Goal: Task Accomplishment & Management: Use online tool/utility

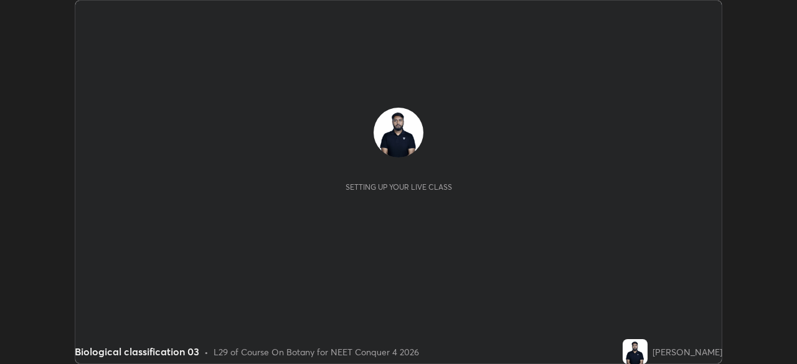
scroll to position [364, 797]
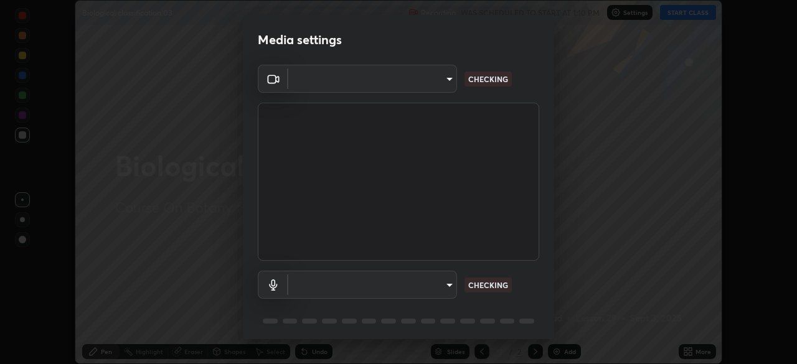
type input "f9c9e40c1fdfe5ebbc4e1433fe736b883486ebc84e0c1da292a4ca4c1bdb3432"
type input "default"
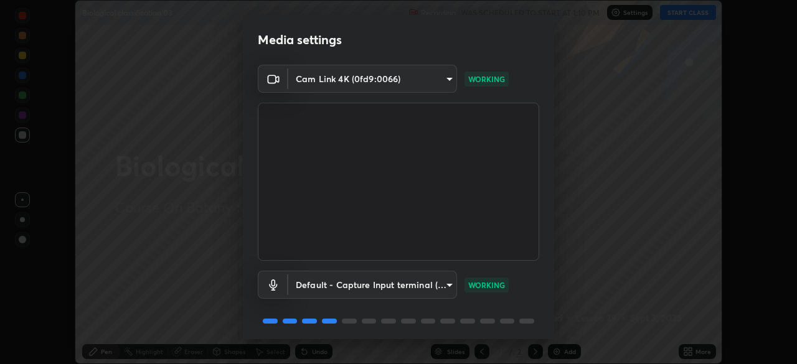
scroll to position [44, 0]
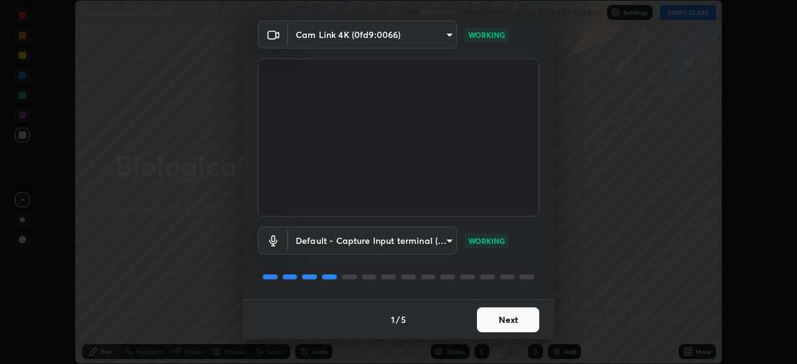
click at [506, 323] on button "Next" at bounding box center [508, 320] width 62 height 25
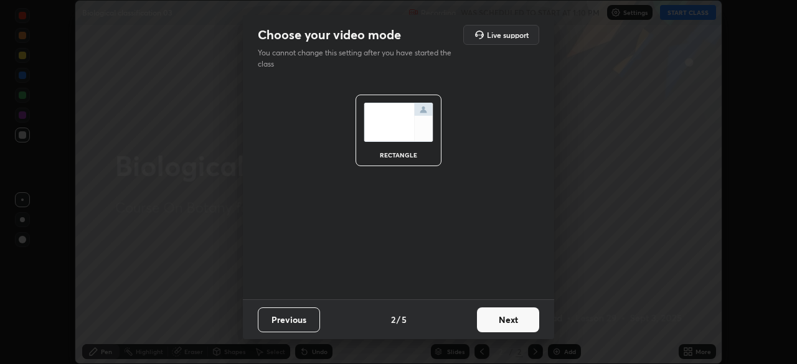
scroll to position [0, 0]
click at [512, 327] on button "Next" at bounding box center [508, 320] width 62 height 25
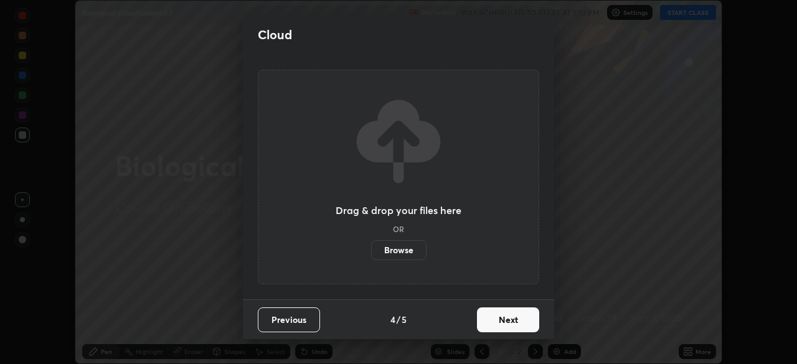
click at [516, 320] on button "Next" at bounding box center [508, 320] width 62 height 25
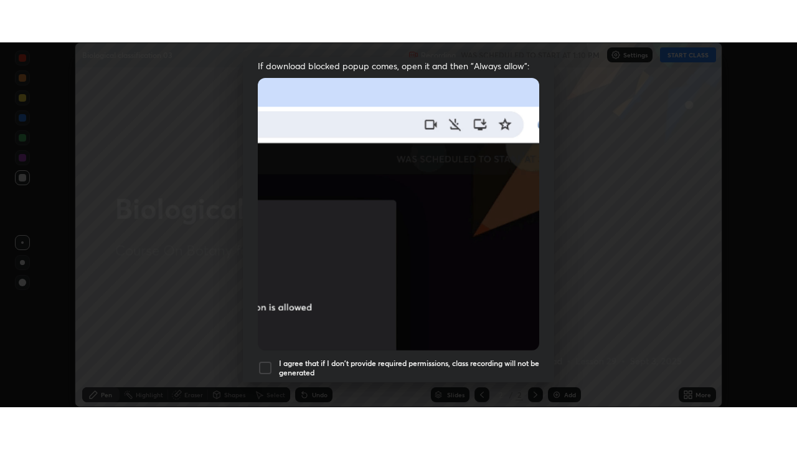
scroll to position [298, 0]
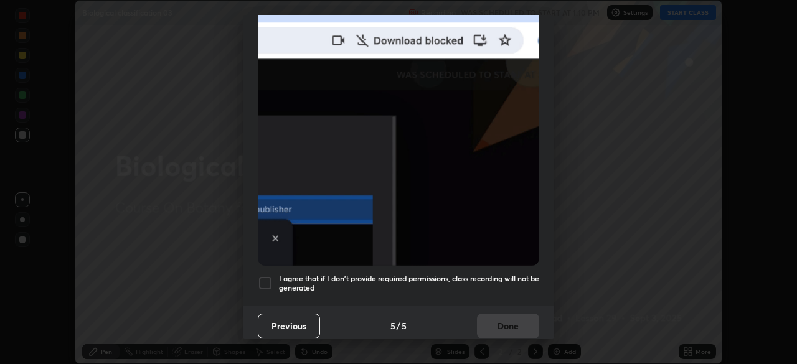
click at [269, 276] on div at bounding box center [265, 283] width 15 height 15
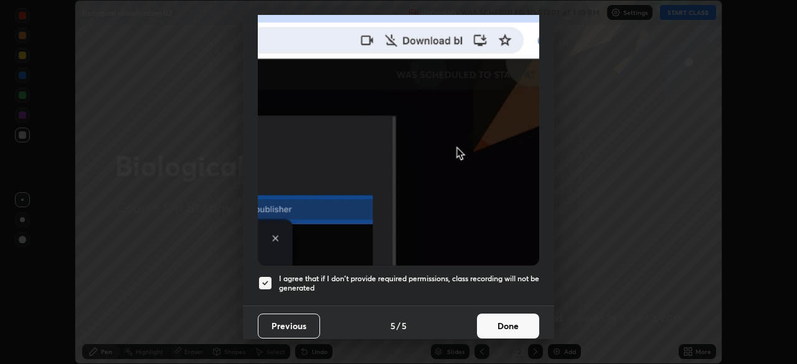
click at [510, 317] on button "Done" at bounding box center [508, 326] width 62 height 25
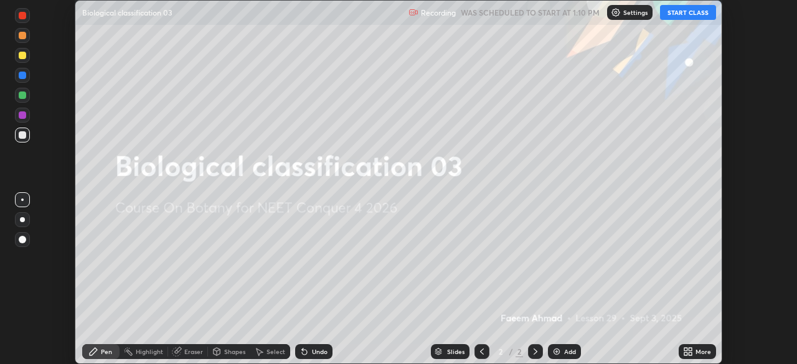
click at [701, 14] on button "START CLASS" at bounding box center [688, 12] width 56 height 15
click at [694, 352] on div "More" at bounding box center [697, 351] width 37 height 15
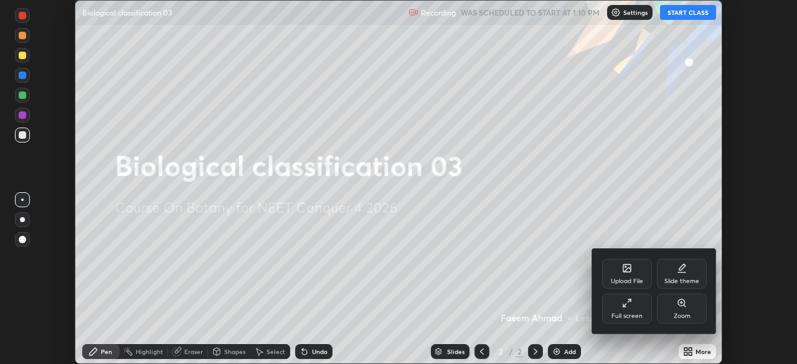
click at [628, 321] on div "Full screen" at bounding box center [627, 309] width 50 height 30
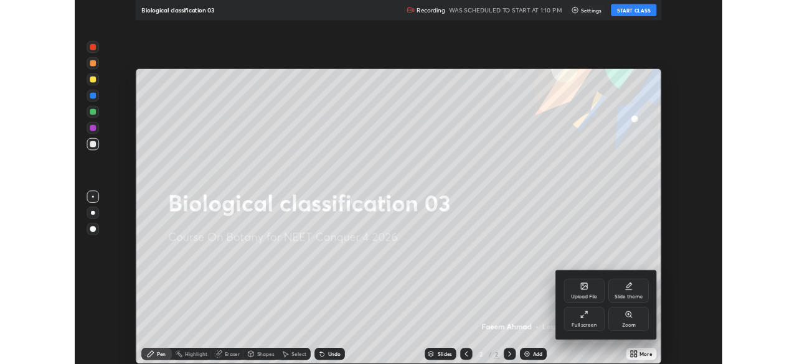
scroll to position [449, 797]
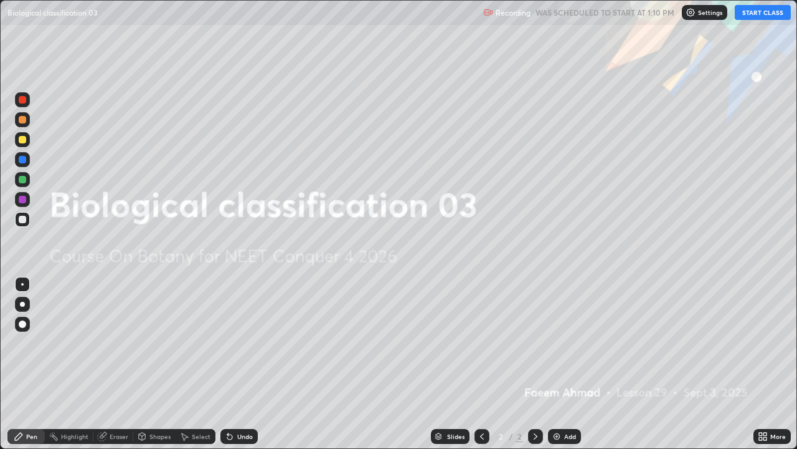
click at [753, 12] on button "START CLASS" at bounding box center [763, 12] width 56 height 15
click at [753, 14] on button "START CLASS" at bounding box center [763, 12] width 56 height 15
click at [757, 13] on button "START CLASS" at bounding box center [763, 12] width 56 height 15
click at [755, 11] on button "START CLASS" at bounding box center [763, 12] width 56 height 15
click at [759, 16] on button "START CLASS" at bounding box center [763, 12] width 56 height 15
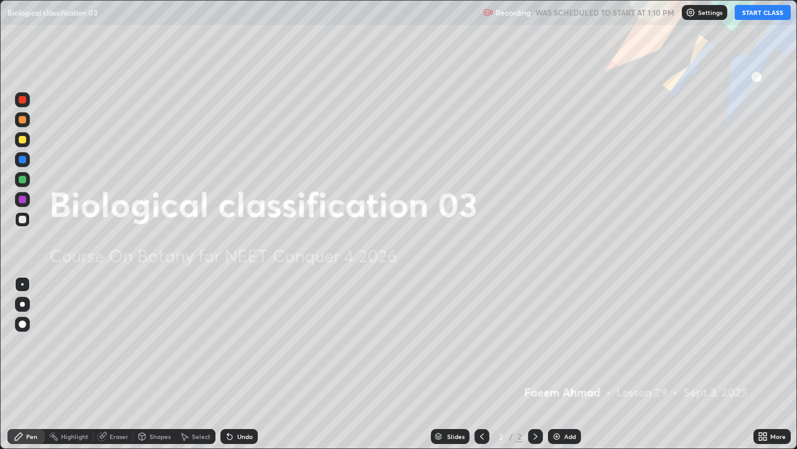
click at [765, 364] on icon at bounding box center [765, 433] width 3 height 3
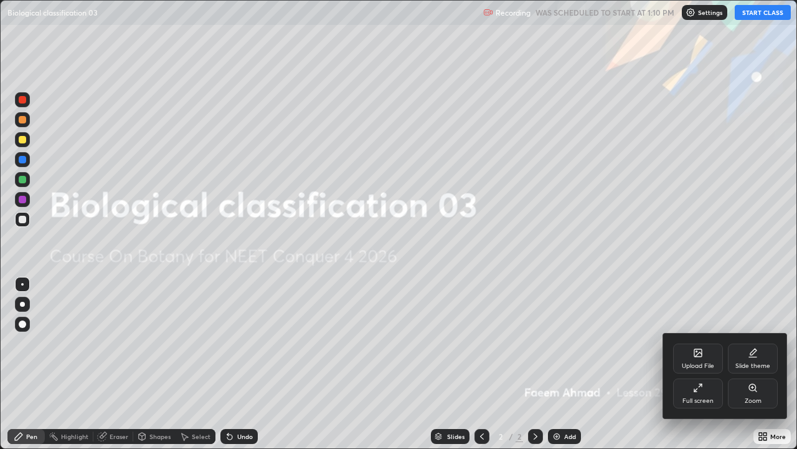
click at [695, 364] on icon at bounding box center [696, 390] width 2 height 2
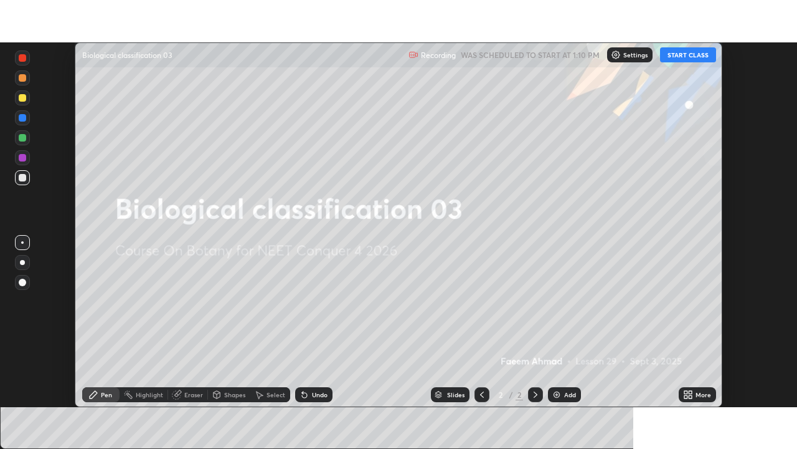
scroll to position [61932, 61499]
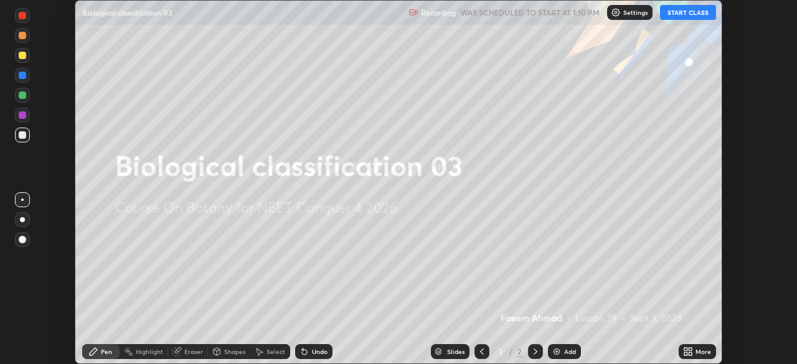
click at [692, 10] on button "START CLASS" at bounding box center [688, 12] width 56 height 15
click at [681, 19] on button "START CLASS" at bounding box center [688, 12] width 56 height 15
click at [682, 17] on button "START CLASS" at bounding box center [688, 12] width 56 height 15
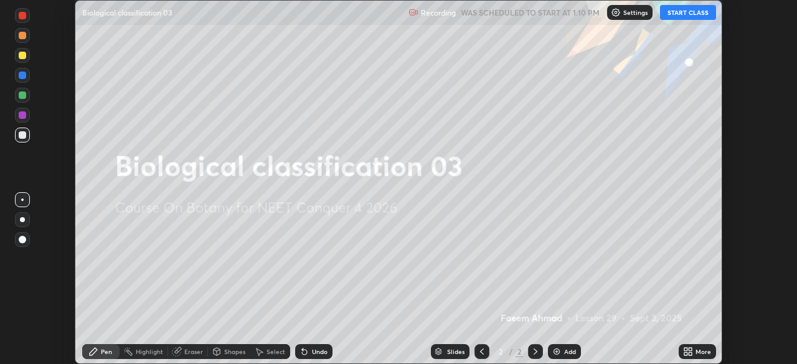
click at [682, 17] on button "START CLASS" at bounding box center [688, 12] width 56 height 15
click at [690, 16] on button "START CLASS" at bounding box center [688, 12] width 56 height 15
click at [691, 14] on button "START CLASS" at bounding box center [688, 12] width 56 height 15
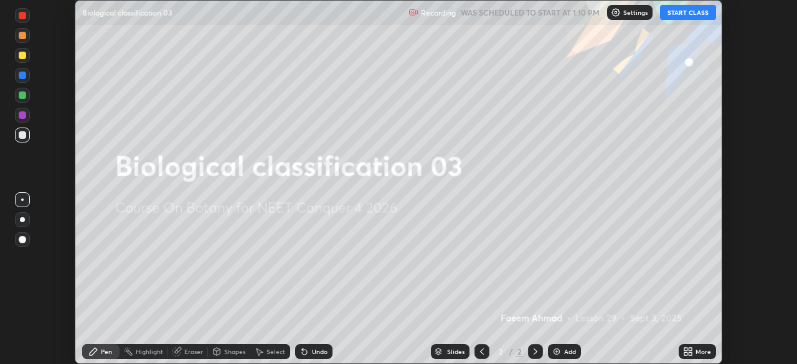
click at [691, 14] on button "START CLASS" at bounding box center [688, 12] width 56 height 15
click at [694, 19] on button "START CLASS" at bounding box center [688, 12] width 56 height 15
click at [568, 351] on div "Add" at bounding box center [570, 352] width 12 height 6
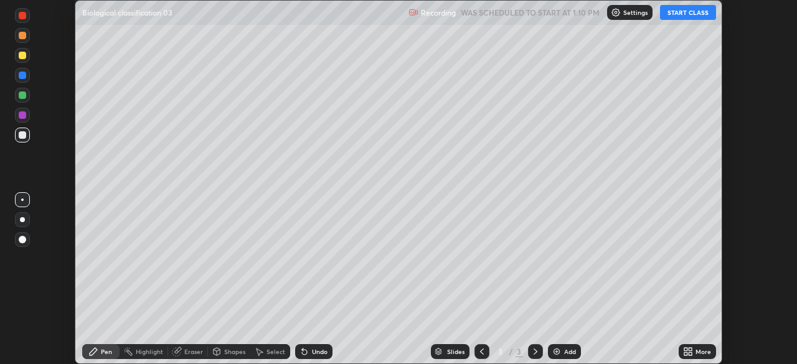
click at [695, 12] on button "START CLASS" at bounding box center [688, 12] width 56 height 15
click at [686, 354] on icon at bounding box center [686, 354] width 3 height 3
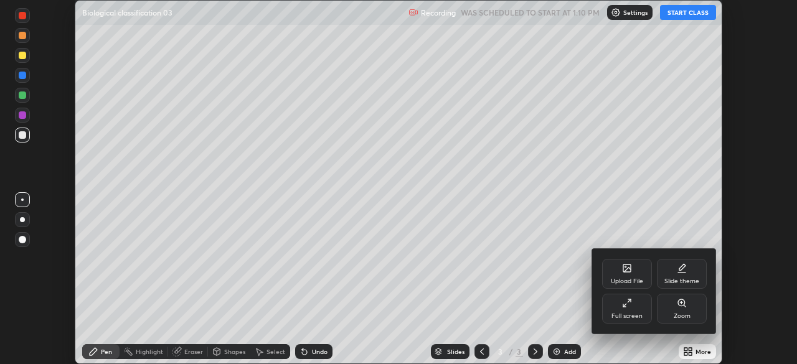
click at [637, 313] on div "Full screen" at bounding box center [627, 316] width 31 height 6
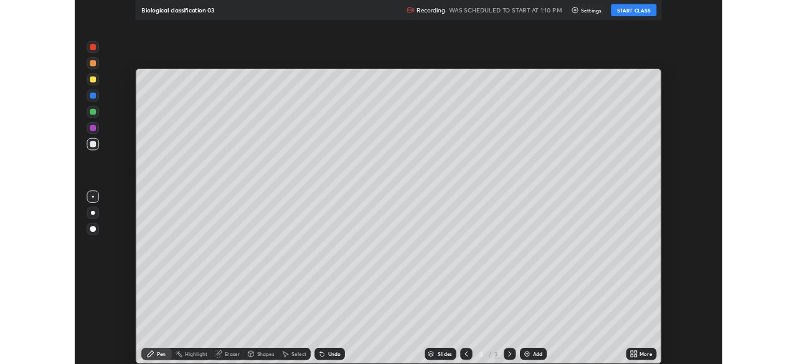
scroll to position [449, 797]
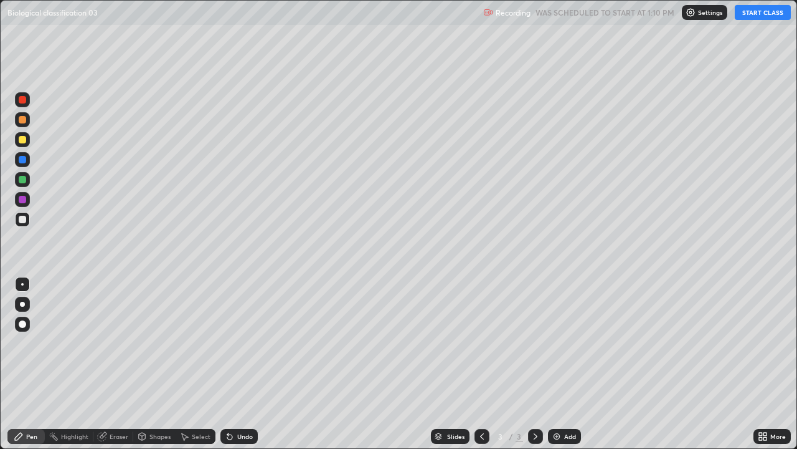
click at [761, 14] on button "START CLASS" at bounding box center [763, 12] width 56 height 15
click at [769, 12] on button "START CLASS" at bounding box center [763, 12] width 56 height 15
click at [761, 15] on button "START CLASS" at bounding box center [763, 12] width 56 height 15
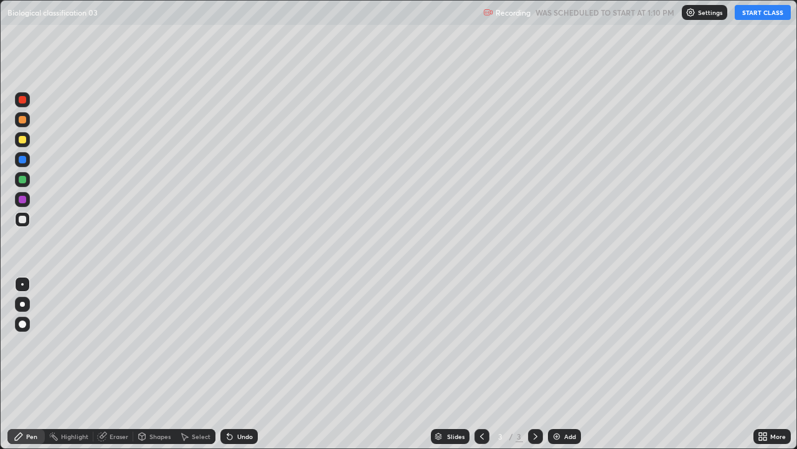
click at [761, 17] on button "START CLASS" at bounding box center [763, 12] width 56 height 15
click at [758, 17] on button "START CLASS" at bounding box center [763, 12] width 56 height 15
click at [754, 19] on button "START CLASS" at bounding box center [763, 12] width 56 height 15
click at [752, 16] on button "START CLASS" at bounding box center [763, 12] width 56 height 15
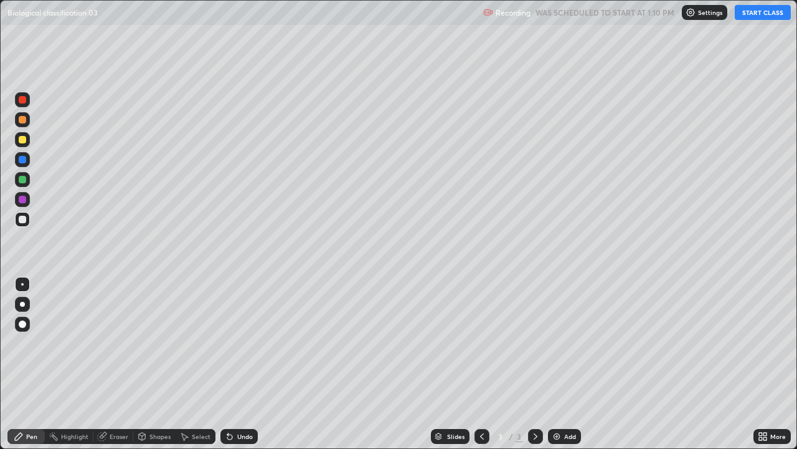
click at [752, 16] on button "START CLASS" at bounding box center [763, 12] width 56 height 15
click at [761, 364] on icon at bounding box center [760, 438] width 3 height 3
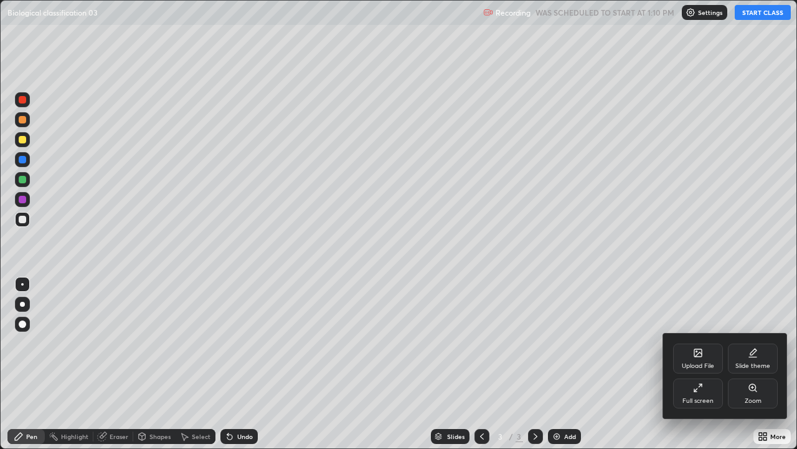
click at [709, 364] on div "Full screen" at bounding box center [698, 393] width 50 height 30
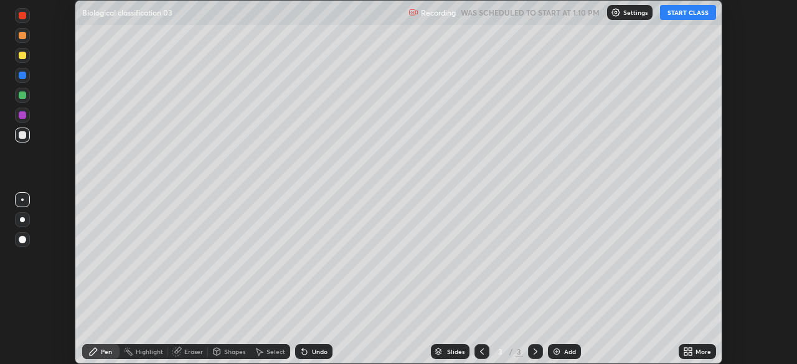
scroll to position [61932, 61499]
click at [688, 12] on button "START CLASS" at bounding box center [688, 12] width 56 height 15
click at [688, 14] on button "START CLASS" at bounding box center [688, 12] width 56 height 15
click at [674, 12] on button "START CLASS" at bounding box center [688, 12] width 56 height 15
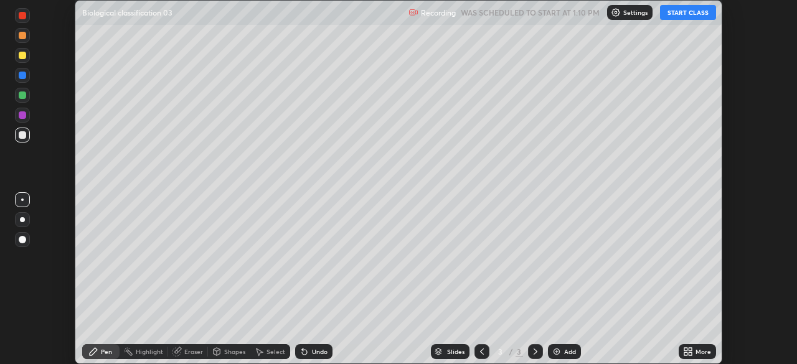
click at [674, 12] on button "START CLASS" at bounding box center [688, 12] width 56 height 15
click at [675, 14] on button "START CLASS" at bounding box center [688, 12] width 56 height 15
click at [672, 15] on button "START CLASS" at bounding box center [688, 12] width 56 height 15
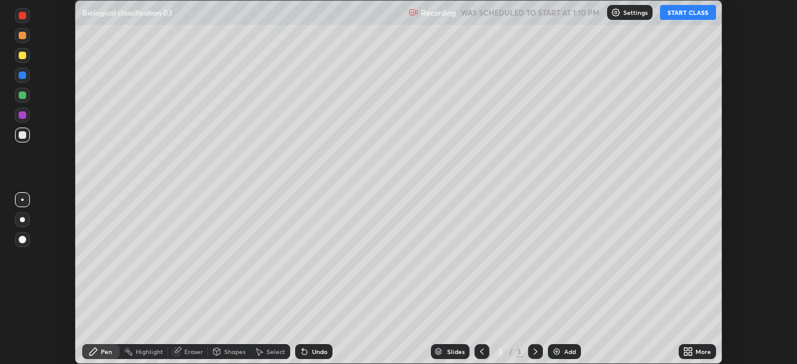
click at [672, 15] on button "START CLASS" at bounding box center [688, 12] width 56 height 15
click at [675, 17] on button "START CLASS" at bounding box center [688, 12] width 56 height 15
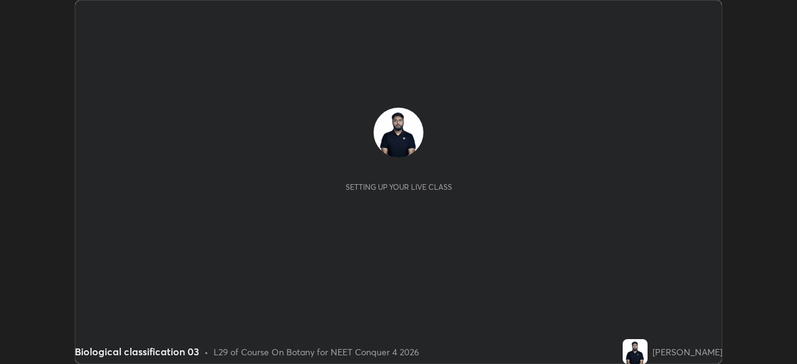
scroll to position [364, 797]
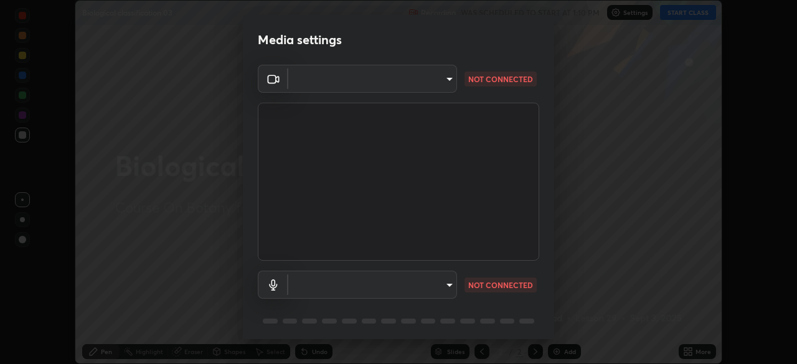
type input "f9c9e40c1fdfe5ebbc4e1433fe736b883486ebc84e0c1da292a4ca4c1bdb3432"
type input "default"
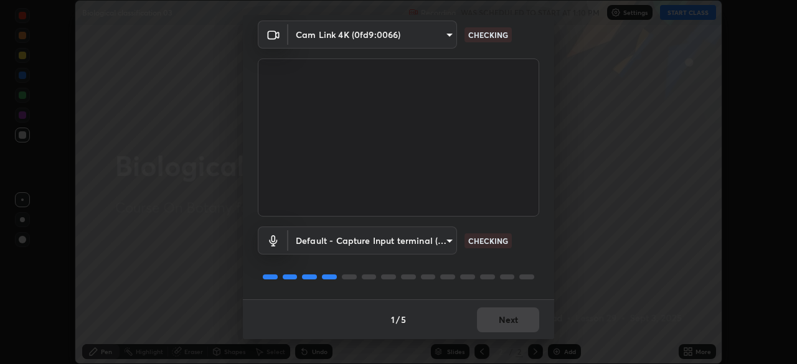
click at [511, 316] on div "1 / 5 Next" at bounding box center [398, 320] width 311 height 40
click at [516, 319] on div "1 / 5 Next" at bounding box center [398, 320] width 311 height 40
click at [518, 322] on div "1 / 5 Next" at bounding box center [398, 320] width 311 height 40
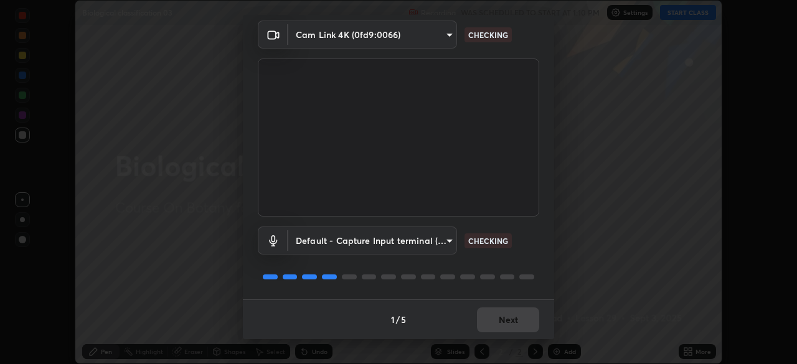
click at [514, 320] on div "1 / 5 Next" at bounding box center [398, 320] width 311 height 40
click at [511, 325] on div "1 / 5 Next" at bounding box center [398, 320] width 311 height 40
click at [513, 320] on div "1 / 5 Next" at bounding box center [398, 320] width 311 height 40
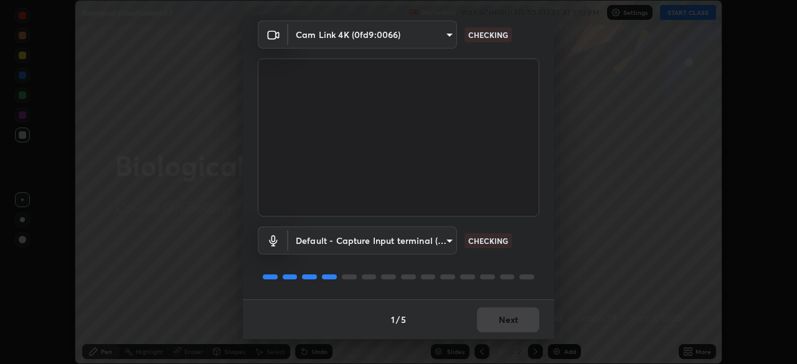
click at [516, 315] on div "1 / 5 Next" at bounding box center [398, 320] width 311 height 40
click at [520, 315] on div "1 / 5 Next" at bounding box center [398, 320] width 311 height 40
click at [520, 310] on div "1 / 5 Next" at bounding box center [398, 320] width 311 height 40
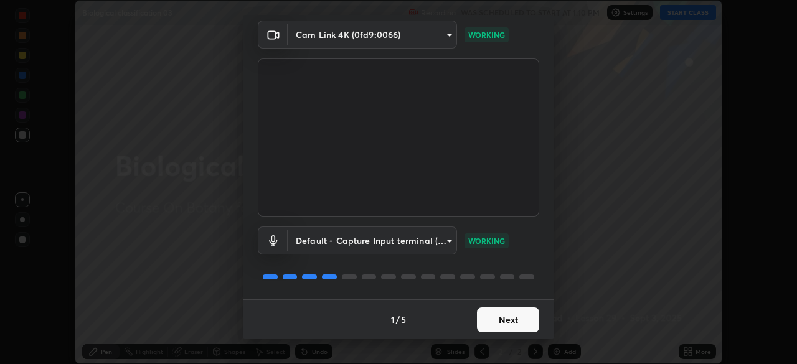
click at [516, 321] on button "Next" at bounding box center [508, 320] width 62 height 25
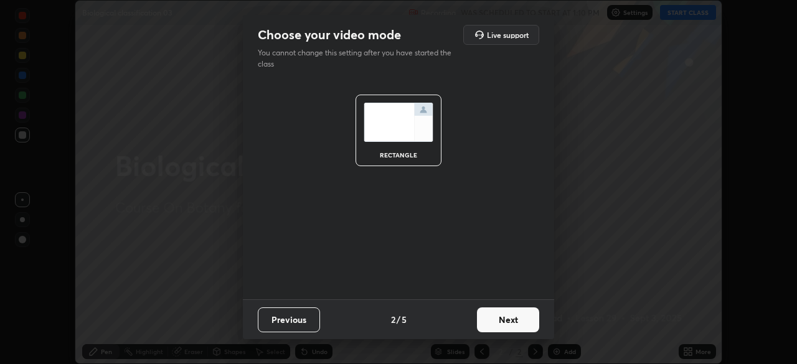
click at [515, 327] on button "Next" at bounding box center [508, 320] width 62 height 25
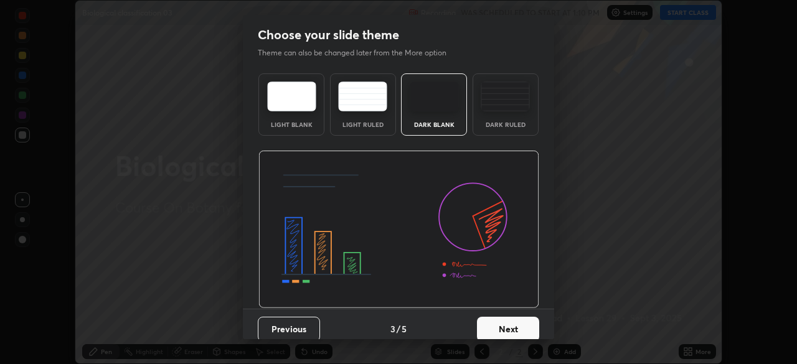
click at [515, 327] on button "Next" at bounding box center [508, 329] width 62 height 25
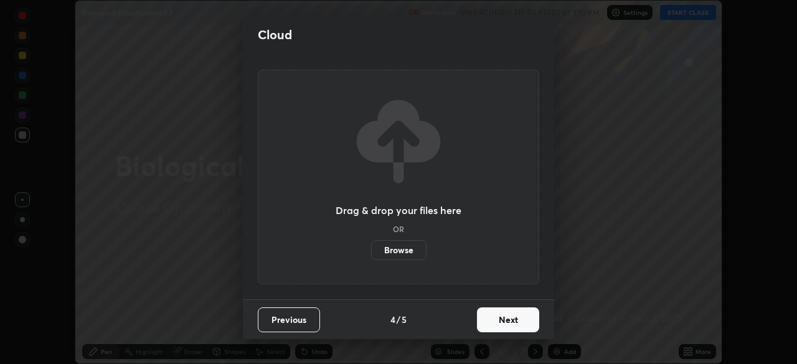
click at [515, 327] on button "Next" at bounding box center [508, 320] width 62 height 25
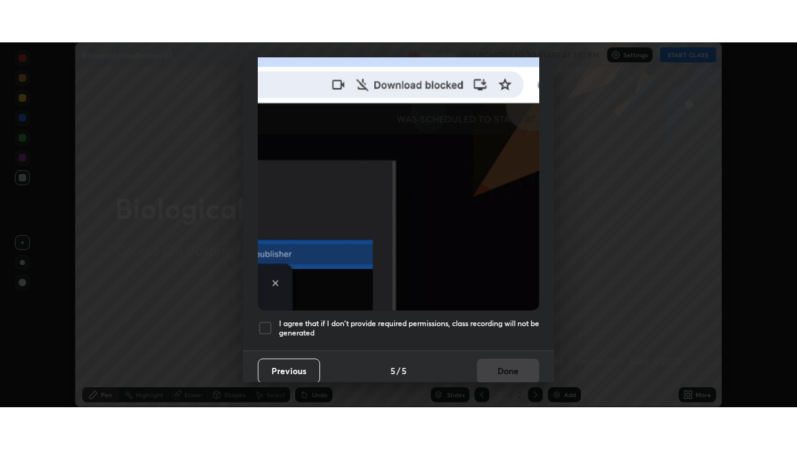
scroll to position [298, 0]
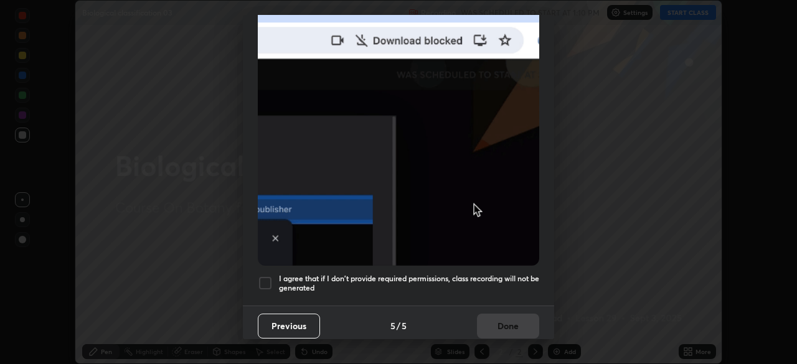
click at [273, 280] on div "I agree that if I don't provide required permissions, class recording will not …" at bounding box center [399, 283] width 282 height 15
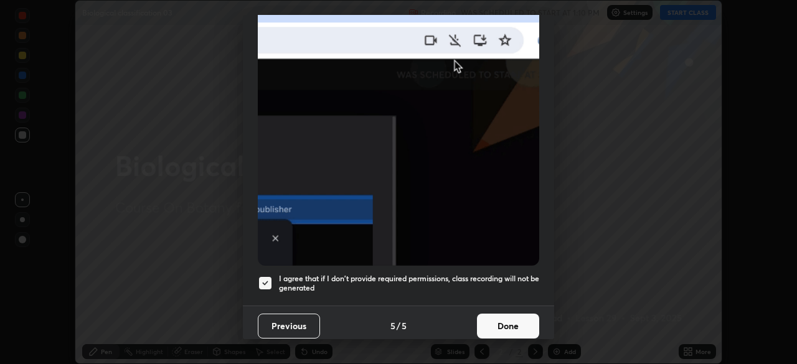
click at [500, 325] on button "Done" at bounding box center [508, 326] width 62 height 25
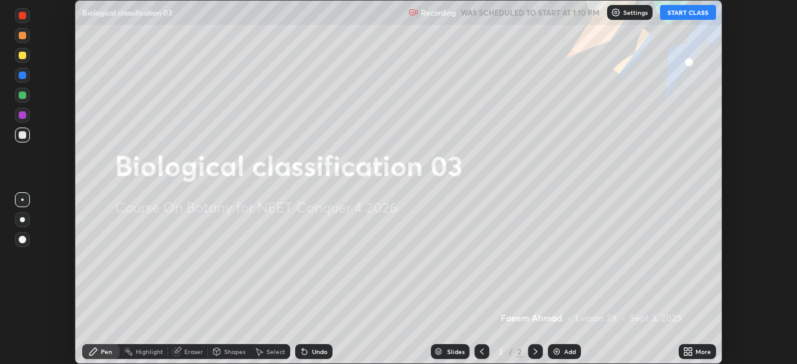
click at [692, 16] on button "START CLASS" at bounding box center [688, 12] width 56 height 15
click at [691, 17] on button "START CLASS" at bounding box center [688, 12] width 56 height 15
click at [691, 16] on button "START CLASS" at bounding box center [688, 12] width 56 height 15
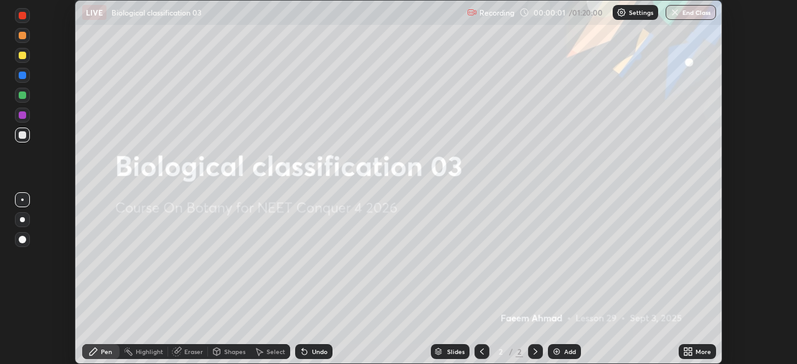
click at [690, 355] on icon at bounding box center [690, 354] width 3 height 3
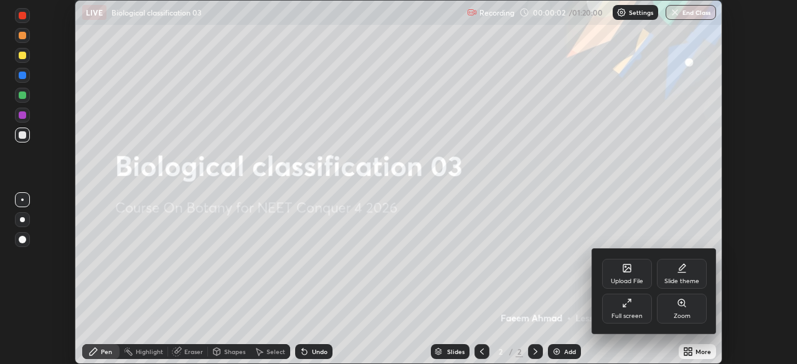
click at [637, 311] on div "Full screen" at bounding box center [627, 309] width 50 height 30
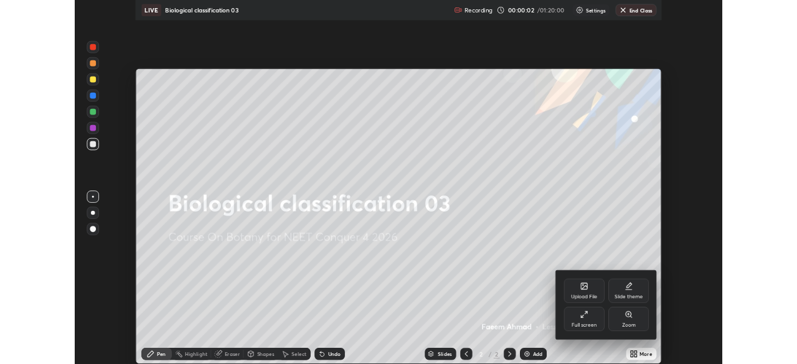
scroll to position [449, 797]
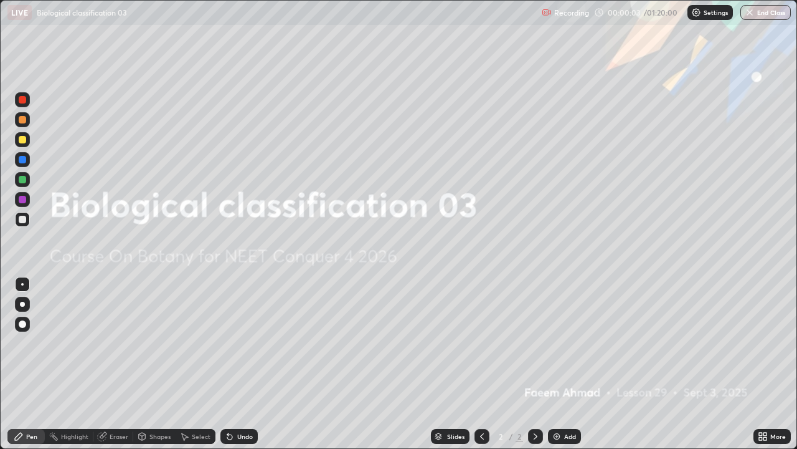
click at [568, 364] on div "Add" at bounding box center [570, 436] width 12 height 6
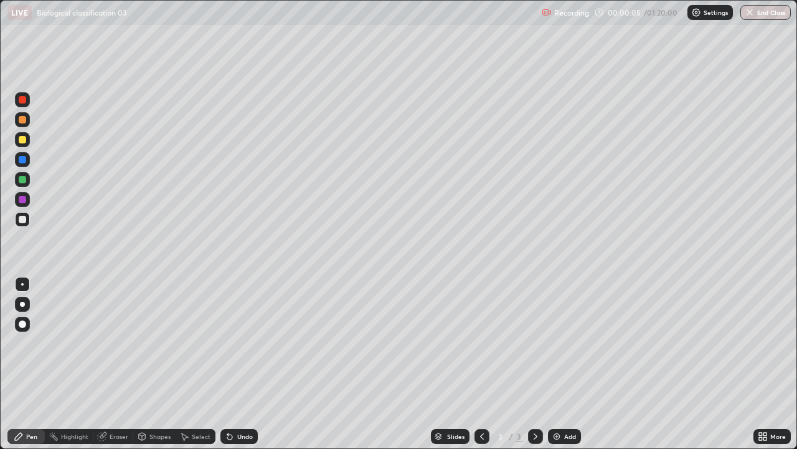
click at [25, 140] on div at bounding box center [22, 139] width 7 height 7
click at [22, 304] on div at bounding box center [22, 304] width 5 height 5
click at [26, 219] on div at bounding box center [22, 219] width 7 height 7
click at [563, 364] on div "Add" at bounding box center [564, 436] width 33 height 15
click at [242, 364] on div "Undo" at bounding box center [245, 436] width 16 height 6
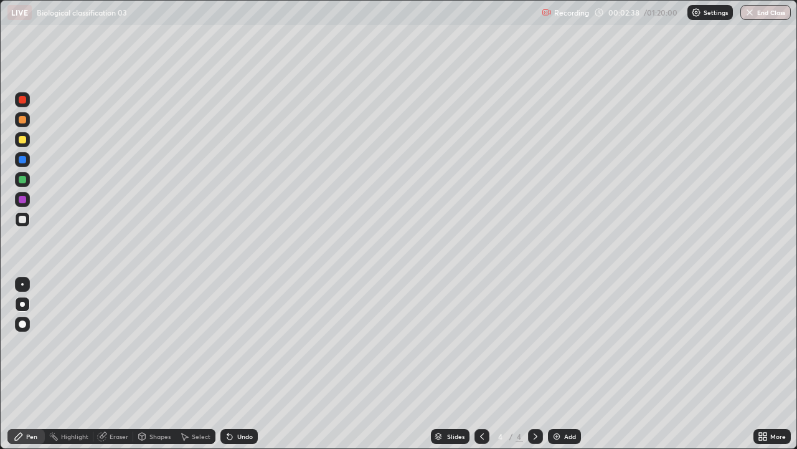
click at [26, 222] on div at bounding box center [22, 219] width 15 height 15
click at [242, 364] on div "Undo" at bounding box center [239, 436] width 37 height 15
click at [242, 364] on div "Undo" at bounding box center [237, 436] width 42 height 25
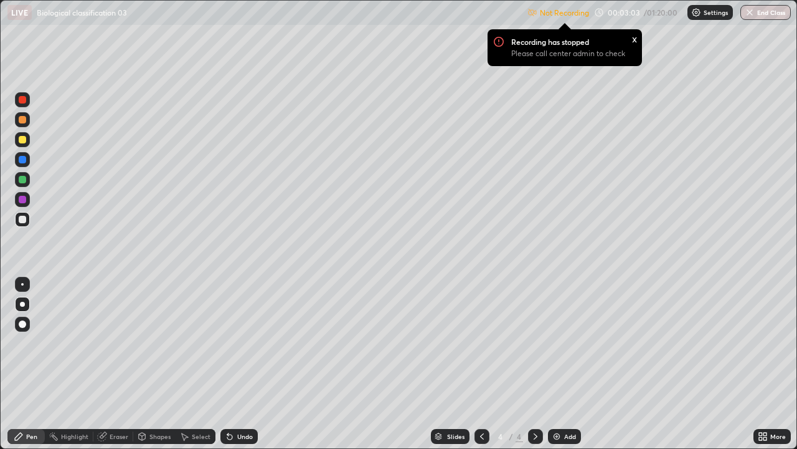
click at [634, 40] on div "x" at bounding box center [634, 38] width 5 height 13
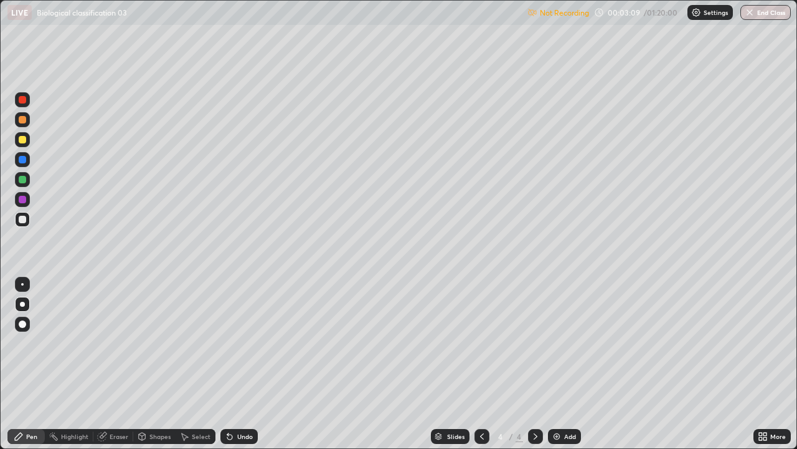
click at [567, 14] on p "Not Recording" at bounding box center [564, 12] width 49 height 9
click at [773, 364] on div "More" at bounding box center [779, 436] width 16 height 6
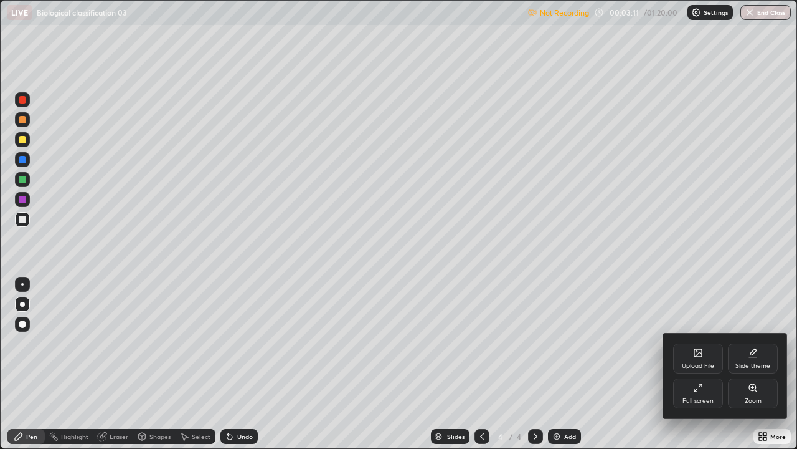
click at [696, 364] on icon at bounding box center [698, 388] width 10 height 10
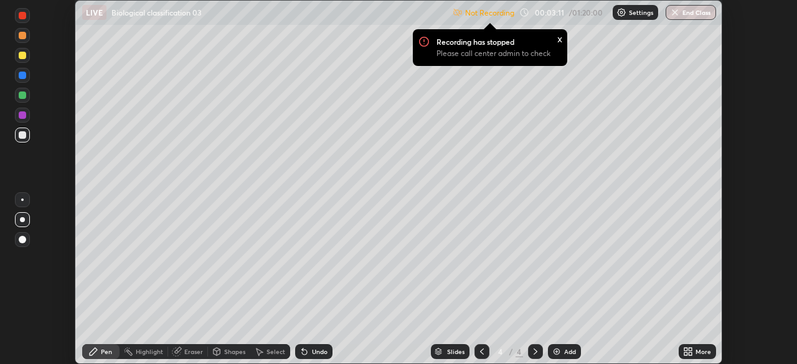
scroll to position [61932, 61499]
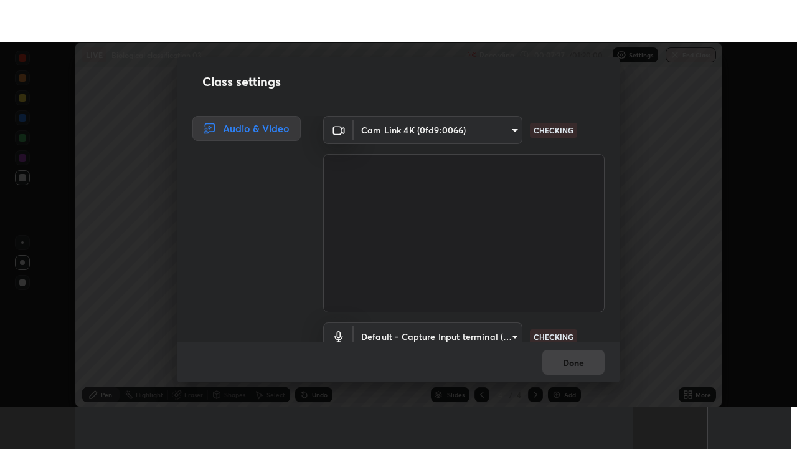
scroll to position [57, 0]
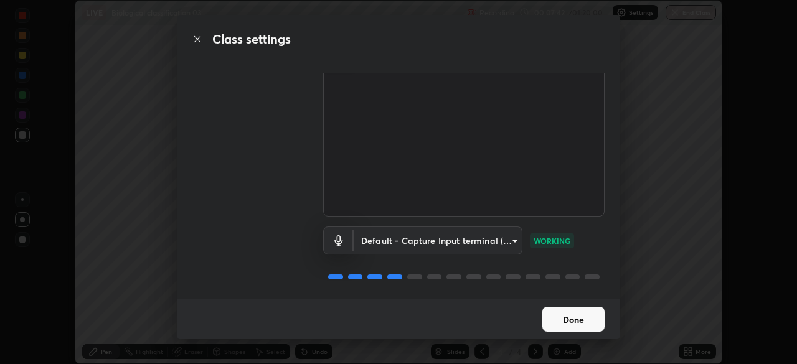
click at [578, 316] on button "Done" at bounding box center [574, 319] width 62 height 25
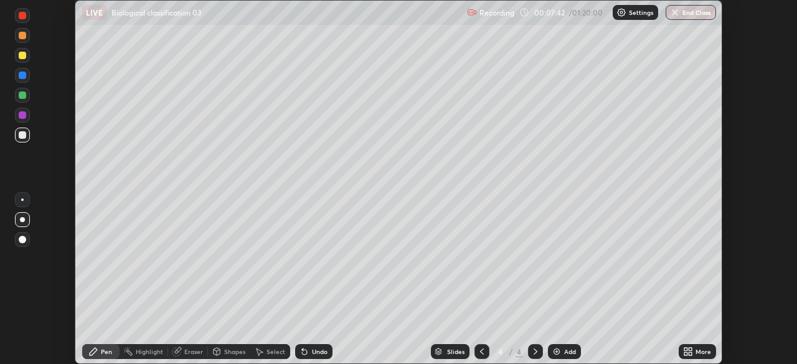
click at [578, 316] on button "Done" at bounding box center [574, 319] width 62 height 25
click at [584, 318] on button "Done" at bounding box center [574, 319] width 62 height 25
click at [691, 353] on icon at bounding box center [690, 354] width 3 height 3
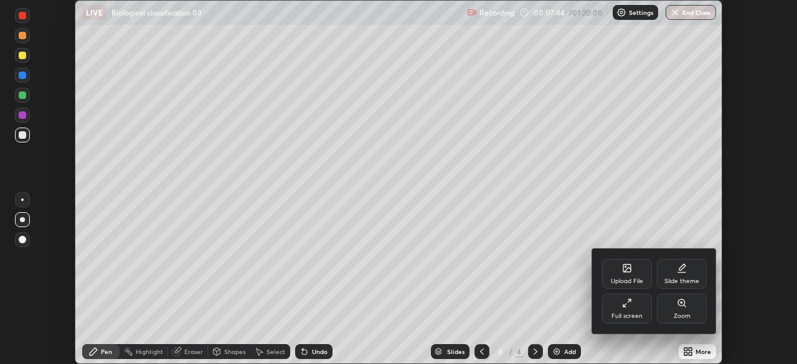
click at [633, 307] on div "Full screen" at bounding box center [627, 309] width 50 height 30
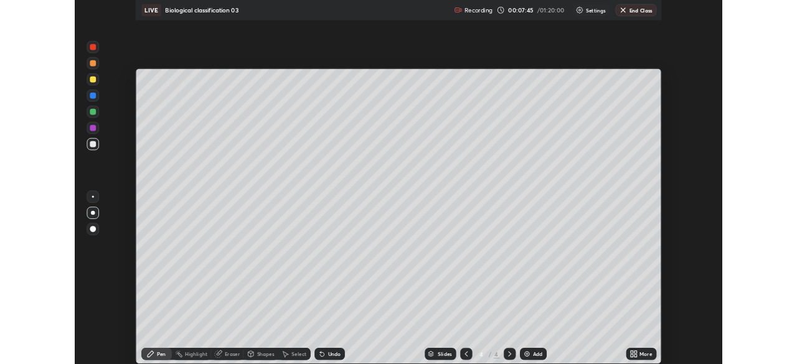
scroll to position [449, 797]
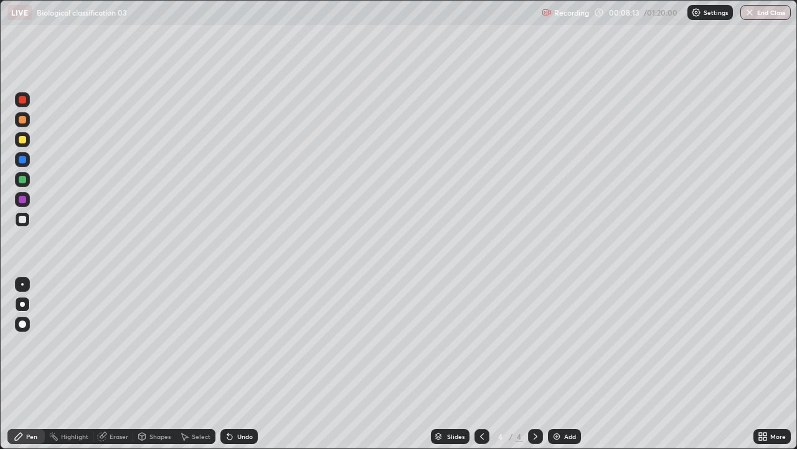
click at [23, 100] on div at bounding box center [22, 99] width 7 height 7
click at [24, 141] on div at bounding box center [22, 139] width 7 height 7
click at [23, 218] on div at bounding box center [22, 219] width 7 height 7
click at [27, 139] on div at bounding box center [22, 139] width 15 height 15
click at [25, 98] on div at bounding box center [22, 99] width 7 height 7
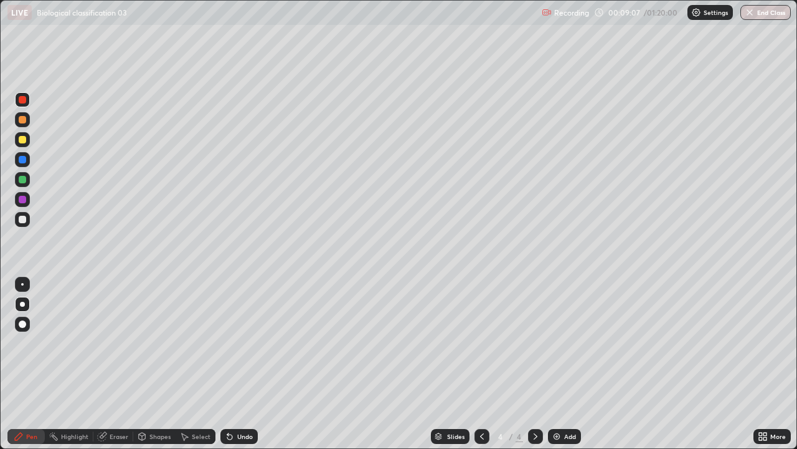
click at [27, 217] on div at bounding box center [22, 219] width 15 height 15
click at [250, 364] on div "Undo" at bounding box center [245, 436] width 16 height 6
click at [123, 364] on div "Eraser" at bounding box center [119, 436] width 19 height 6
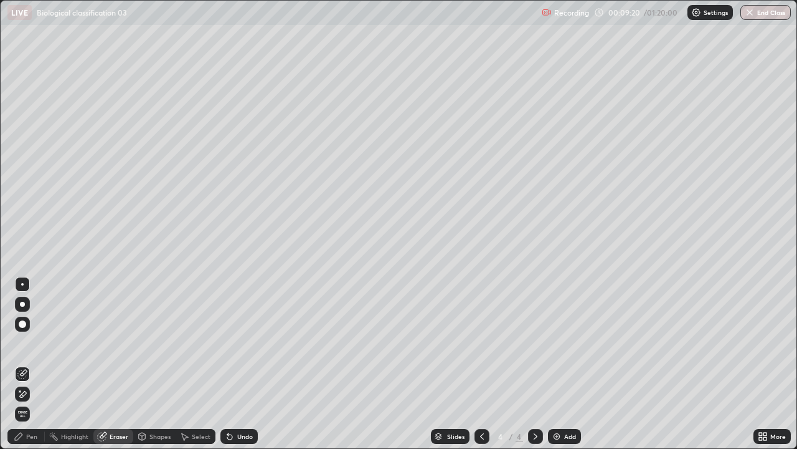
click at [30, 364] on div "Pen" at bounding box center [31, 436] width 11 height 6
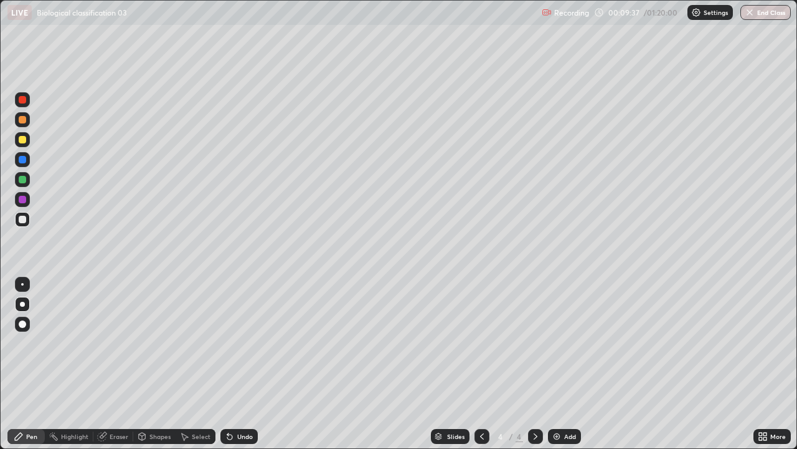
click at [24, 138] on div at bounding box center [22, 139] width 7 height 7
click at [22, 218] on div at bounding box center [22, 219] width 7 height 7
click at [239, 364] on div "Undo" at bounding box center [245, 436] width 16 height 6
click at [240, 364] on div "Undo" at bounding box center [239, 436] width 37 height 15
click at [29, 97] on div at bounding box center [22, 99] width 15 height 15
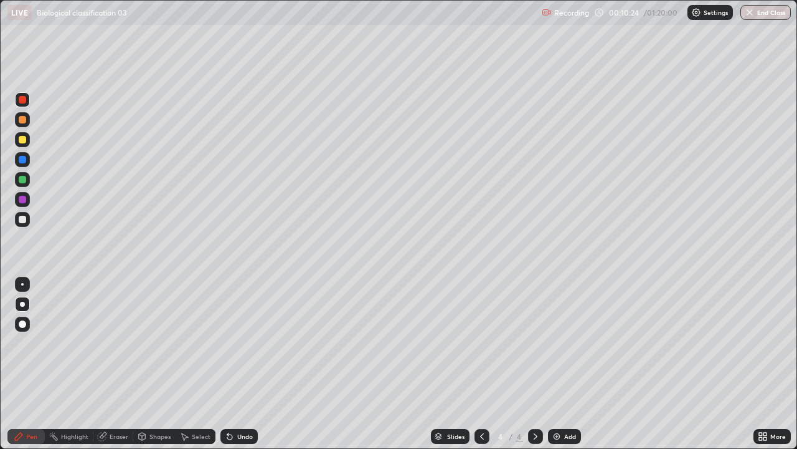
click at [27, 217] on div at bounding box center [22, 219] width 15 height 15
click at [27, 283] on div at bounding box center [22, 284] width 15 height 15
click at [24, 102] on div at bounding box center [22, 99] width 7 height 7
click at [28, 143] on div at bounding box center [22, 139] width 15 height 15
click at [26, 101] on div at bounding box center [22, 99] width 7 height 7
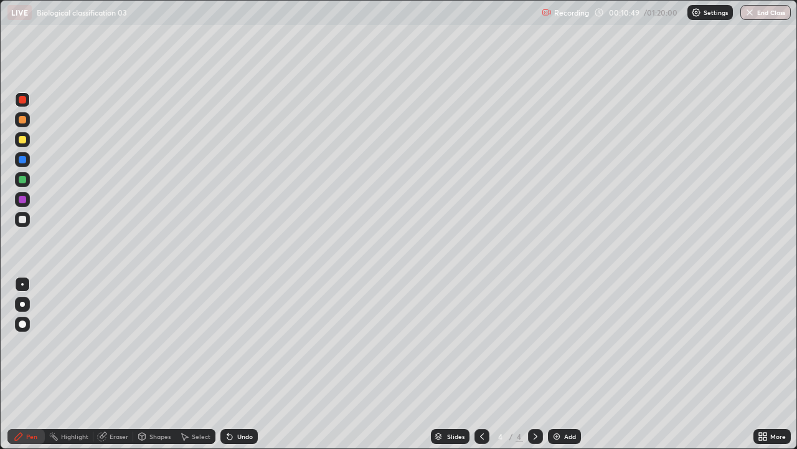
click at [27, 140] on div at bounding box center [22, 139] width 15 height 15
click at [27, 219] on div at bounding box center [22, 219] width 15 height 15
click at [244, 364] on div "Undo" at bounding box center [245, 436] width 16 height 6
click at [29, 136] on div at bounding box center [22, 139] width 15 height 15
click at [23, 100] on div at bounding box center [22, 99] width 7 height 7
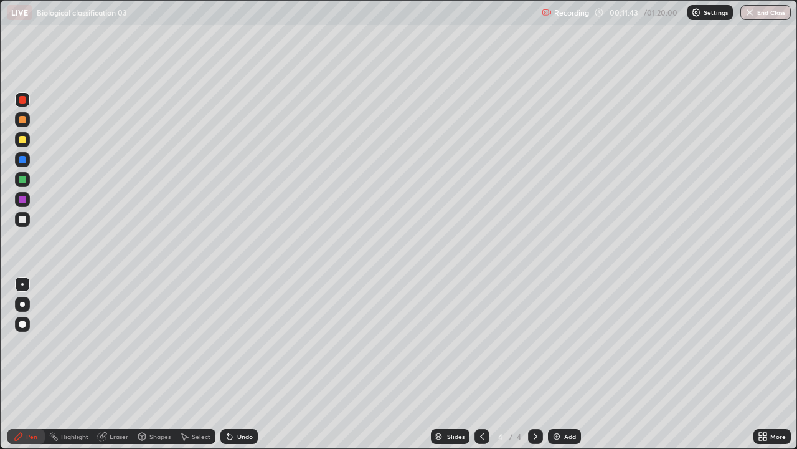
click at [27, 215] on div at bounding box center [22, 219] width 15 height 15
click at [569, 364] on div "Add" at bounding box center [570, 436] width 12 height 6
click at [23, 140] on div at bounding box center [22, 139] width 7 height 7
click at [22, 298] on div at bounding box center [22, 304] width 15 height 15
click at [29, 219] on div at bounding box center [22, 219] width 15 height 15
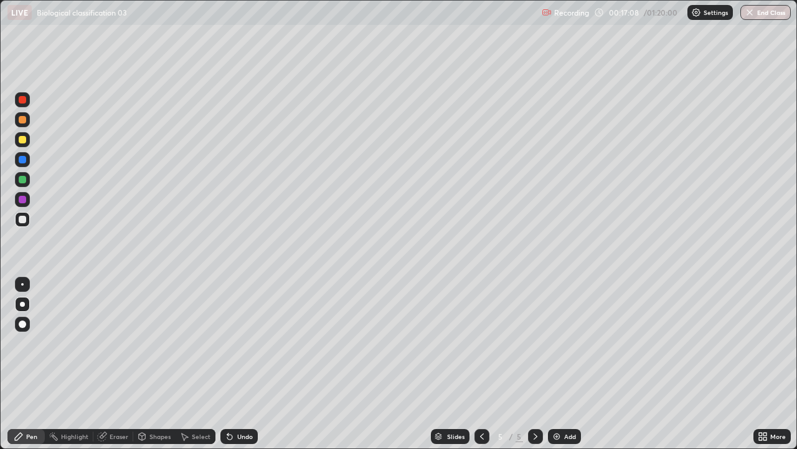
click at [570, 364] on div "Add" at bounding box center [570, 436] width 12 height 6
click at [24, 141] on div at bounding box center [22, 139] width 7 height 7
click at [481, 364] on icon at bounding box center [482, 436] width 10 height 10
click at [565, 364] on div "Add" at bounding box center [564, 436] width 33 height 15
click at [481, 364] on icon at bounding box center [482, 436] width 10 height 10
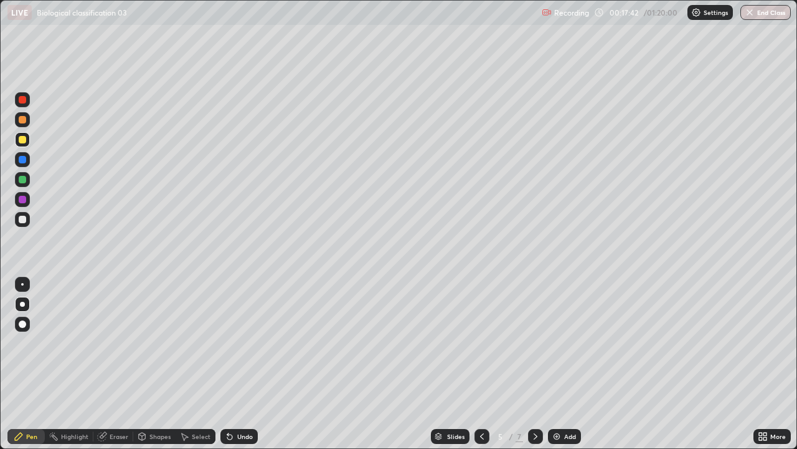
click at [535, 364] on icon at bounding box center [536, 436] width 10 height 10
click at [536, 364] on icon at bounding box center [536, 436] width 4 height 6
click at [24, 217] on div at bounding box center [22, 219] width 7 height 7
click at [247, 364] on div "Undo" at bounding box center [245, 436] width 16 height 6
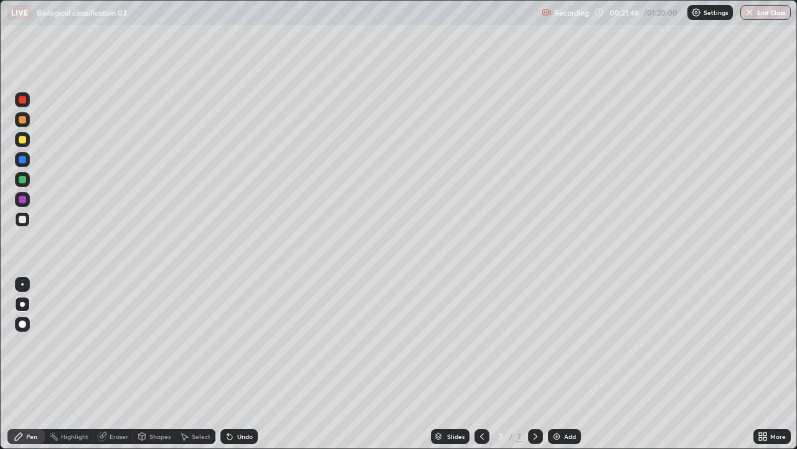
click at [558, 364] on img at bounding box center [557, 436] width 10 height 10
click at [22, 284] on div at bounding box center [22, 284] width 2 height 2
click at [239, 364] on div "Undo" at bounding box center [245, 436] width 16 height 6
click at [237, 364] on div "Undo" at bounding box center [245, 436] width 16 height 6
click at [241, 364] on div "Undo" at bounding box center [239, 436] width 37 height 15
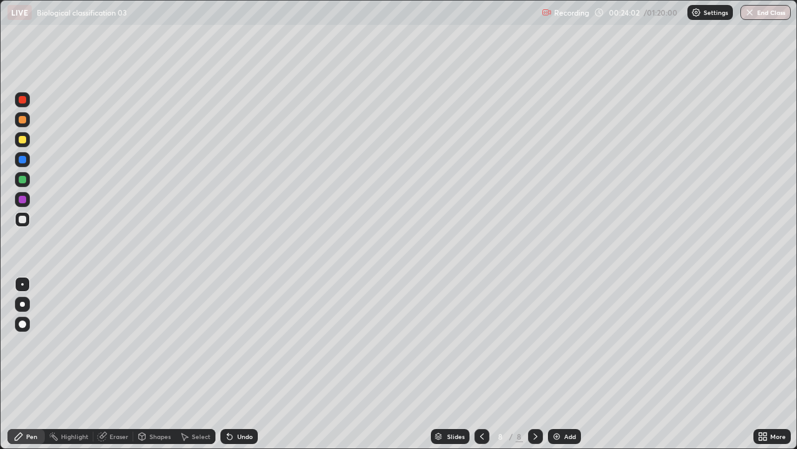
click at [24, 141] on div at bounding box center [22, 139] width 7 height 7
click at [28, 95] on div at bounding box center [22, 99] width 15 height 15
click at [24, 219] on div at bounding box center [22, 219] width 7 height 7
click at [25, 139] on div at bounding box center [22, 139] width 7 height 7
click at [24, 100] on div at bounding box center [22, 99] width 7 height 7
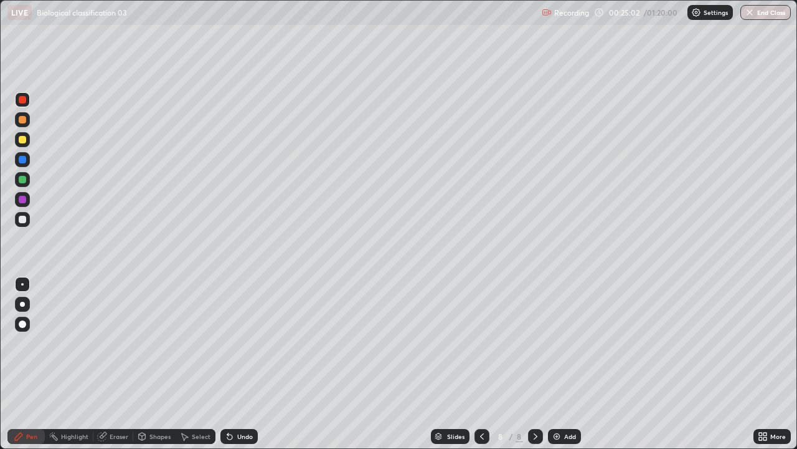
click at [26, 219] on div at bounding box center [22, 219] width 7 height 7
click at [24, 140] on div at bounding box center [22, 139] width 7 height 7
click at [242, 364] on div "Undo" at bounding box center [245, 436] width 16 height 6
click at [248, 364] on div "Undo" at bounding box center [245, 436] width 16 height 6
click at [255, 364] on div "Undo" at bounding box center [239, 436] width 37 height 15
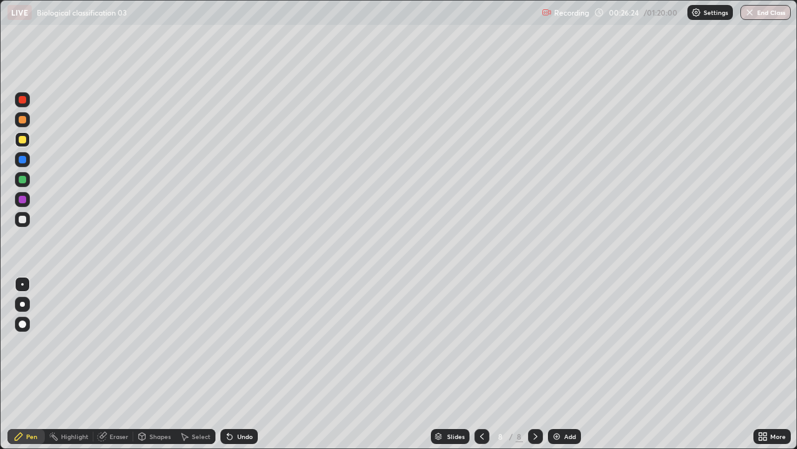
click at [24, 100] on div at bounding box center [22, 99] width 7 height 7
click at [27, 222] on div at bounding box center [22, 219] width 15 height 15
click at [247, 364] on div "Undo" at bounding box center [245, 436] width 16 height 6
click at [24, 140] on div at bounding box center [22, 139] width 7 height 7
click at [25, 103] on div at bounding box center [22, 99] width 15 height 15
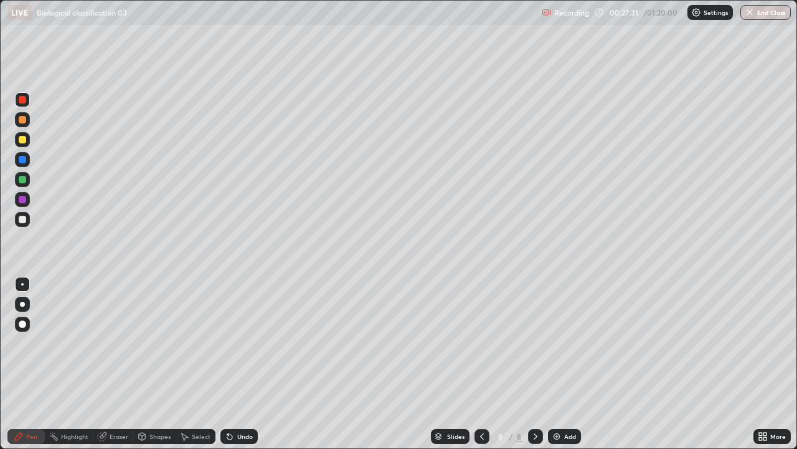
click at [24, 219] on div at bounding box center [22, 219] width 7 height 7
click at [22, 141] on div at bounding box center [22, 139] width 7 height 7
click at [25, 102] on div at bounding box center [22, 99] width 7 height 7
click at [27, 220] on div at bounding box center [22, 219] width 15 height 15
click at [24, 138] on div at bounding box center [22, 139] width 7 height 7
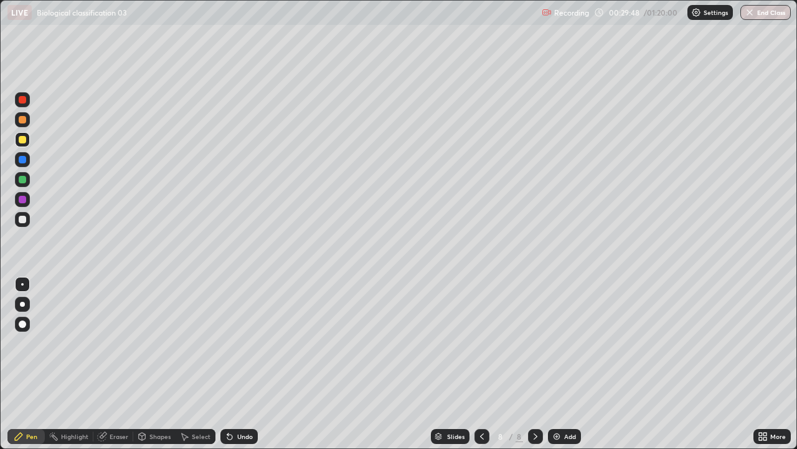
click at [23, 216] on div at bounding box center [22, 219] width 7 height 7
click at [27, 100] on div at bounding box center [22, 99] width 15 height 15
click at [27, 218] on div at bounding box center [22, 219] width 15 height 15
click at [242, 364] on div "Undo" at bounding box center [245, 436] width 16 height 6
click at [245, 364] on div "Undo" at bounding box center [245, 436] width 16 height 6
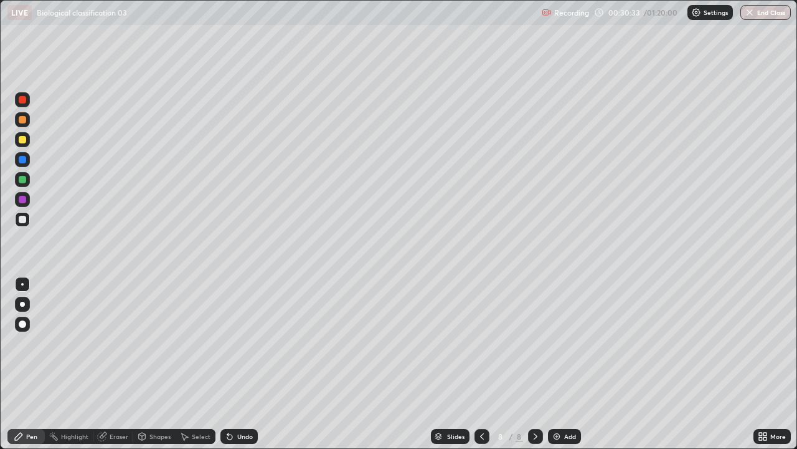
click at [246, 364] on div "Undo" at bounding box center [245, 436] width 16 height 6
click at [250, 364] on div "Undo" at bounding box center [245, 436] width 16 height 6
click at [557, 364] on div "Add" at bounding box center [564, 436] width 33 height 15
click at [28, 141] on div at bounding box center [22, 139] width 15 height 15
click at [26, 217] on div at bounding box center [22, 219] width 7 height 7
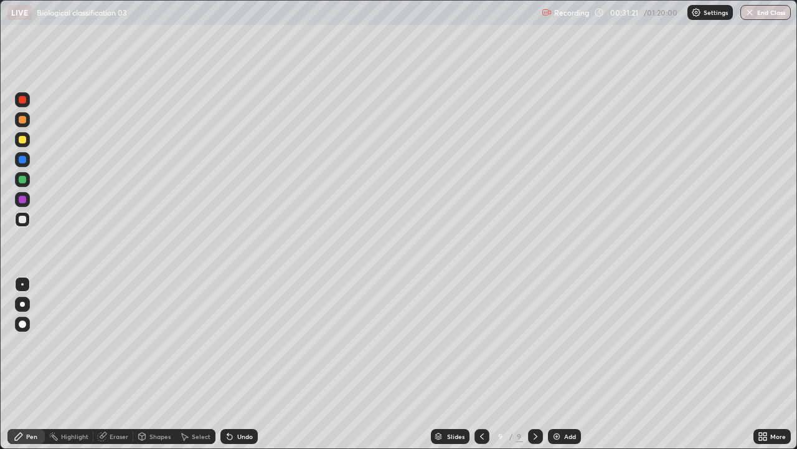
click at [26, 140] on div at bounding box center [22, 139] width 7 height 7
click at [26, 219] on div at bounding box center [22, 219] width 7 height 7
click at [488, 364] on div at bounding box center [482, 436] width 15 height 15
click at [541, 364] on div at bounding box center [535, 436] width 15 height 25
click at [482, 364] on icon at bounding box center [482, 436] width 10 height 10
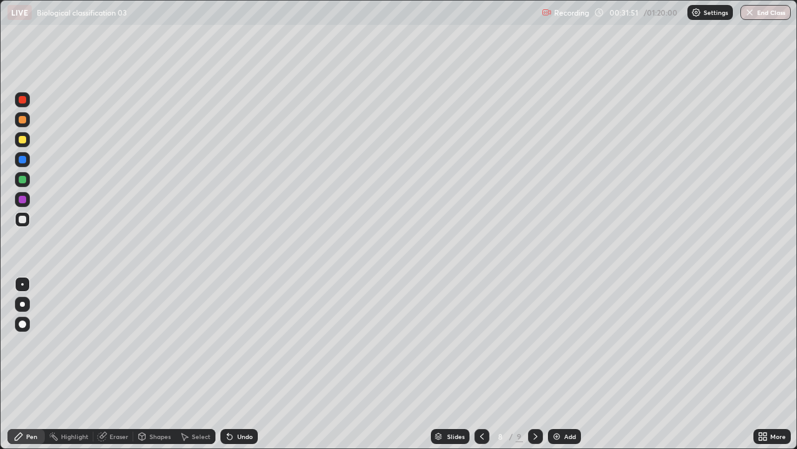
click at [535, 364] on icon at bounding box center [536, 436] width 10 height 10
click at [482, 364] on icon at bounding box center [482, 436] width 4 height 6
click at [535, 364] on icon at bounding box center [536, 436] width 10 height 10
click at [28, 141] on div at bounding box center [22, 139] width 15 height 15
click at [27, 220] on div at bounding box center [22, 219] width 15 height 15
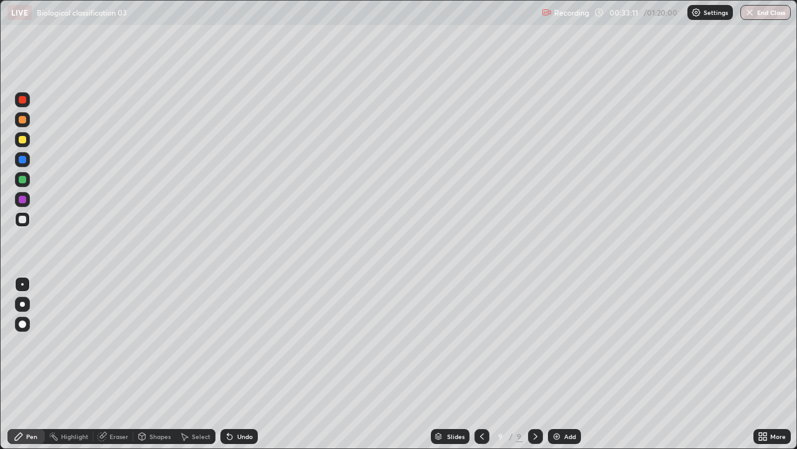
click at [112, 364] on div "Eraser" at bounding box center [119, 436] width 19 height 6
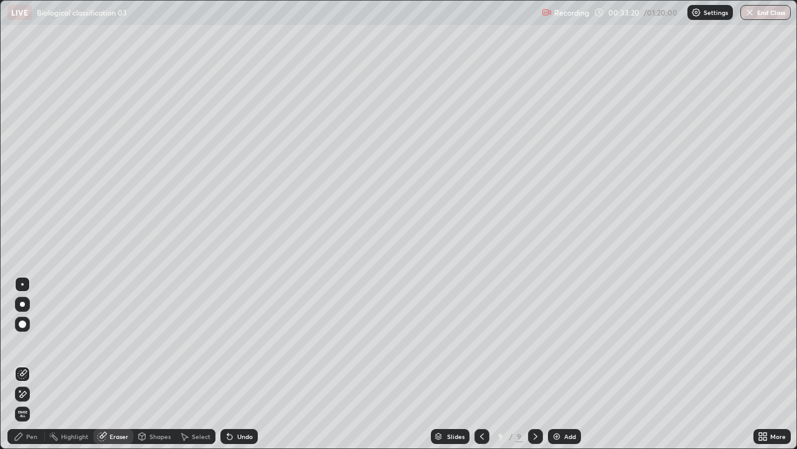
click at [38, 364] on div "Pen" at bounding box center [25, 436] width 37 height 15
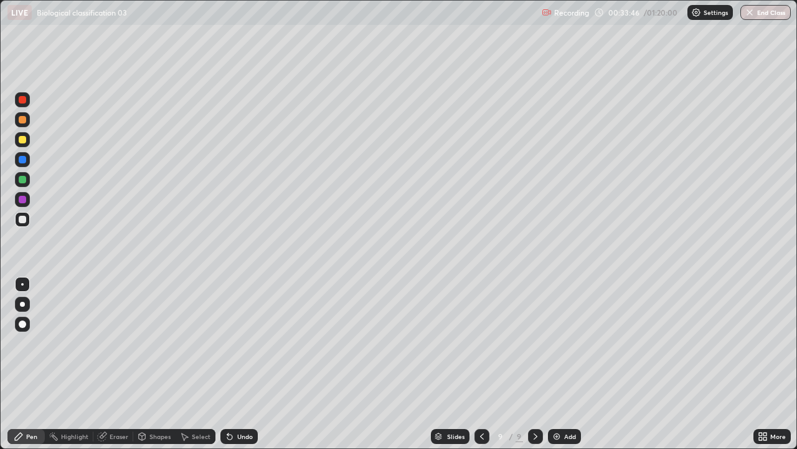
click at [480, 364] on icon at bounding box center [482, 436] width 10 height 10
click at [240, 364] on div "Undo" at bounding box center [245, 436] width 16 height 6
click at [535, 364] on icon at bounding box center [536, 436] width 10 height 10
click at [481, 364] on icon at bounding box center [482, 436] width 10 height 10
click at [535, 364] on icon at bounding box center [536, 436] width 4 height 6
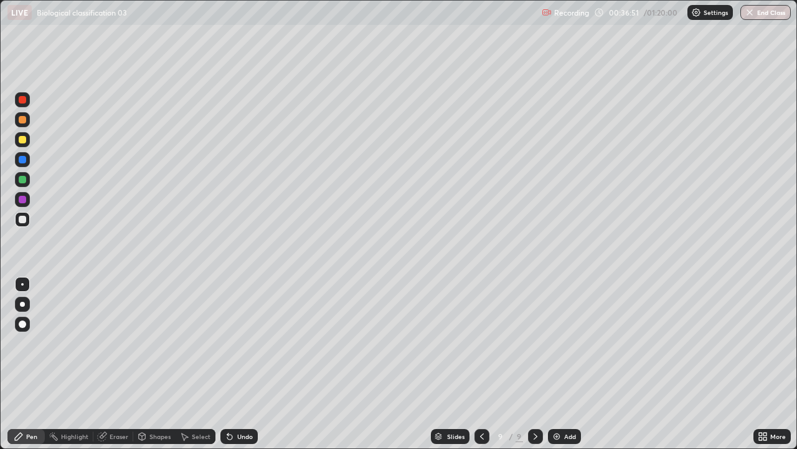
click at [482, 364] on icon at bounding box center [482, 436] width 10 height 10
click at [536, 364] on div at bounding box center [535, 436] width 15 height 25
click at [21, 140] on div at bounding box center [22, 139] width 7 height 7
click at [22, 304] on div at bounding box center [22, 304] width 5 height 5
click at [29, 219] on div at bounding box center [22, 219] width 15 height 15
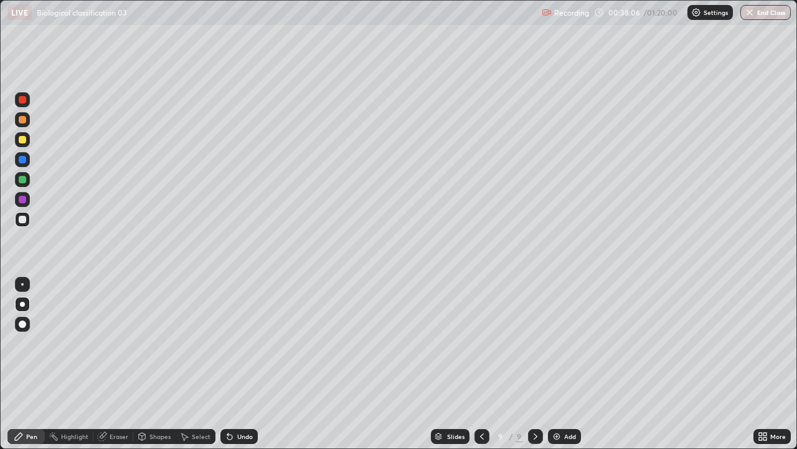
click at [255, 364] on div "Undo" at bounding box center [239, 436] width 37 height 15
click at [539, 364] on div at bounding box center [535, 436] width 15 height 15
click at [559, 364] on img at bounding box center [557, 436] width 10 height 10
click at [29, 141] on div at bounding box center [22, 139] width 15 height 15
click at [25, 218] on div at bounding box center [22, 219] width 7 height 7
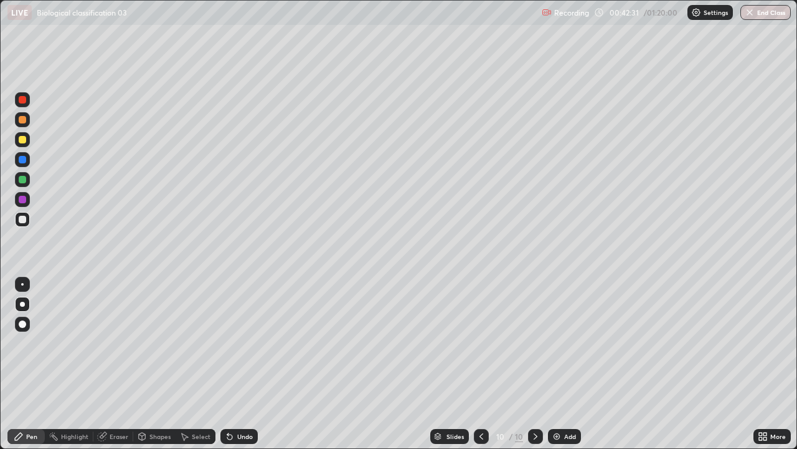
click at [23, 140] on div at bounding box center [22, 139] width 7 height 7
click at [25, 216] on div at bounding box center [22, 219] width 15 height 15
click at [568, 364] on div "Add" at bounding box center [570, 436] width 12 height 6
click at [24, 141] on div at bounding box center [22, 139] width 7 height 7
click at [237, 364] on div "Undo" at bounding box center [245, 436] width 16 height 6
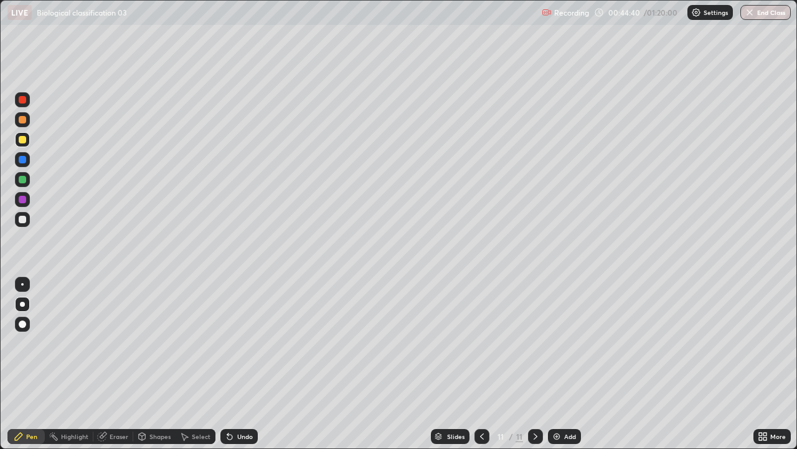
click at [249, 364] on div "Undo" at bounding box center [245, 436] width 16 height 6
click at [253, 364] on div "Undo" at bounding box center [239, 436] width 37 height 15
click at [29, 219] on div at bounding box center [22, 219] width 15 height 15
click at [22, 140] on div at bounding box center [22, 139] width 7 height 7
click at [23, 219] on div at bounding box center [22, 219] width 7 height 7
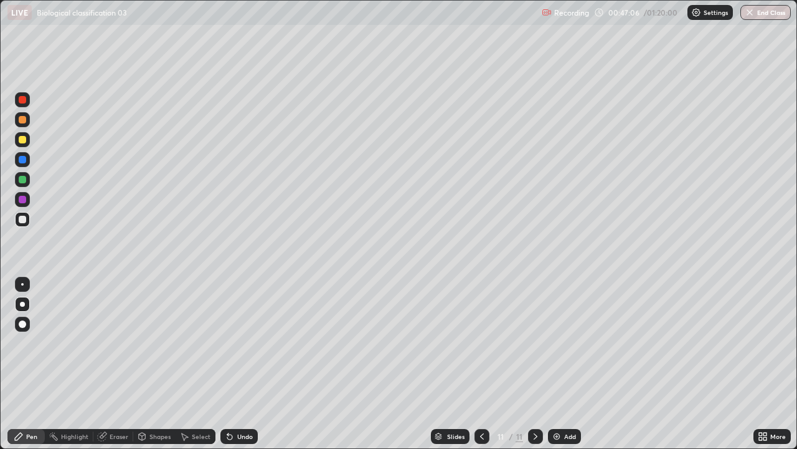
click at [249, 364] on div "Undo" at bounding box center [245, 436] width 16 height 6
click at [242, 364] on div "Undo" at bounding box center [245, 436] width 16 height 6
click at [250, 364] on div "Undo" at bounding box center [245, 436] width 16 height 6
click at [21, 140] on div at bounding box center [22, 139] width 7 height 7
click at [27, 217] on div at bounding box center [22, 219] width 15 height 15
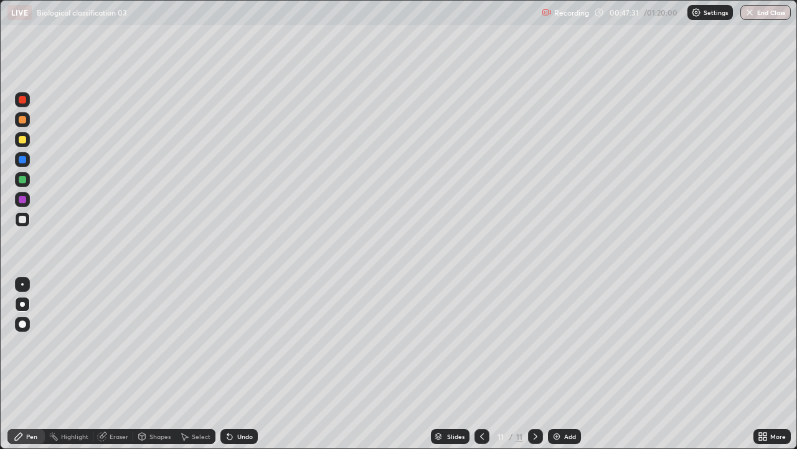
click at [23, 140] on div at bounding box center [22, 139] width 7 height 7
click at [242, 364] on div "Undo" at bounding box center [245, 436] width 16 height 6
click at [28, 221] on div at bounding box center [22, 219] width 15 height 15
click at [558, 364] on img at bounding box center [557, 436] width 10 height 10
click at [23, 136] on div at bounding box center [22, 139] width 7 height 7
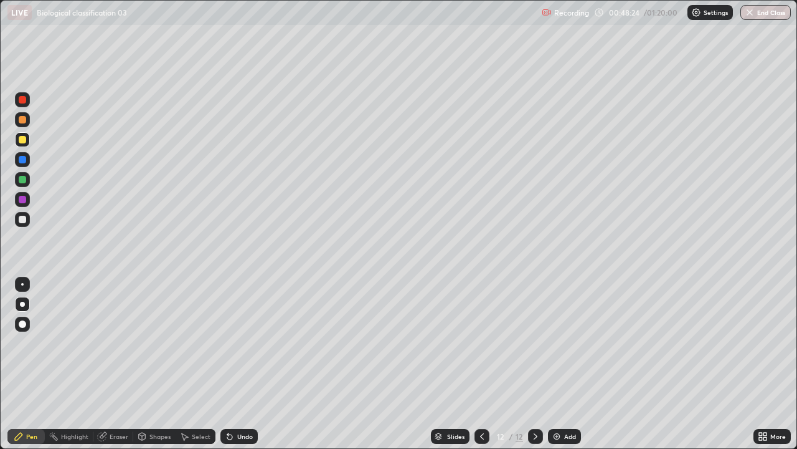
click at [481, 364] on icon at bounding box center [482, 436] width 10 height 10
click at [535, 364] on icon at bounding box center [536, 436] width 10 height 10
click at [29, 216] on div at bounding box center [22, 219] width 15 height 15
click at [22, 142] on div at bounding box center [22, 139] width 7 height 7
click at [25, 219] on div at bounding box center [22, 219] width 7 height 7
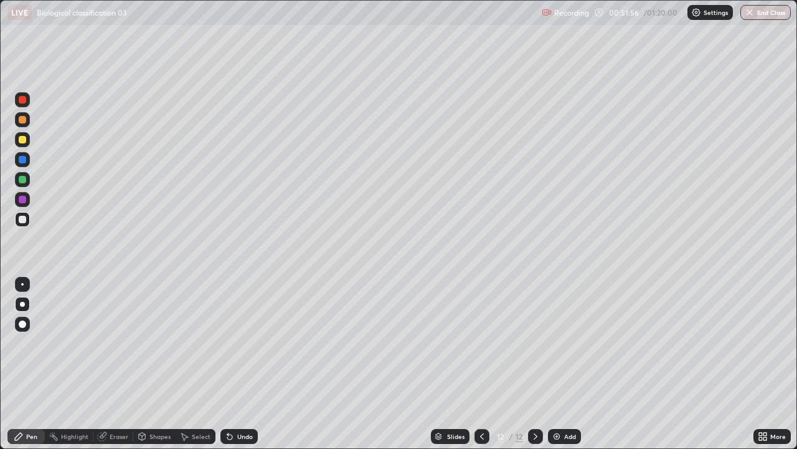
click at [245, 364] on div "Undo" at bounding box center [245, 436] width 16 height 6
click at [242, 364] on div "Undo" at bounding box center [245, 436] width 16 height 6
click at [21, 141] on div at bounding box center [22, 139] width 7 height 7
click at [24, 219] on div at bounding box center [22, 219] width 7 height 7
click at [245, 364] on div "Undo" at bounding box center [239, 436] width 37 height 15
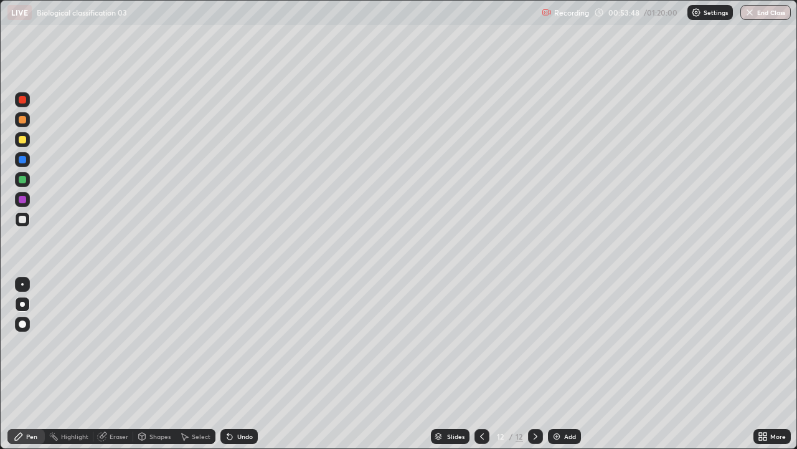
click at [23, 136] on div at bounding box center [22, 139] width 7 height 7
click at [27, 219] on div at bounding box center [22, 219] width 15 height 15
click at [246, 364] on div "Undo" at bounding box center [245, 436] width 16 height 6
click at [244, 364] on div "Undo" at bounding box center [245, 436] width 16 height 6
click at [564, 364] on div "Add" at bounding box center [564, 436] width 33 height 15
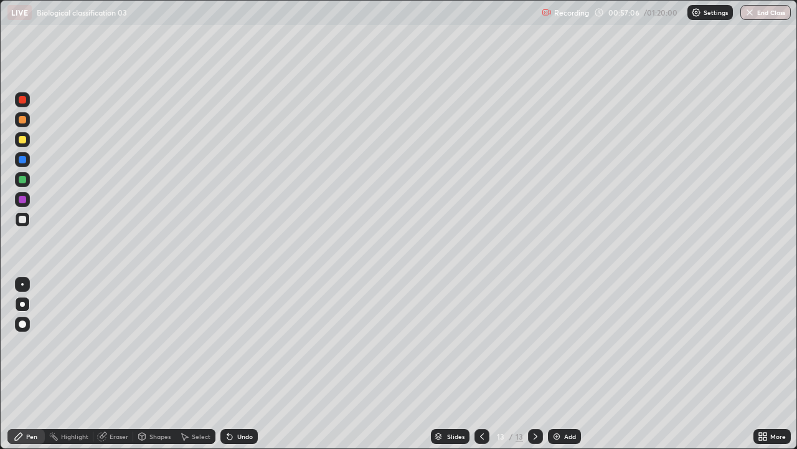
click at [27, 140] on div at bounding box center [22, 139] width 15 height 15
click at [29, 218] on div at bounding box center [22, 219] width 15 height 15
click at [243, 364] on div "Undo" at bounding box center [245, 436] width 16 height 6
click at [247, 364] on div "Undo" at bounding box center [245, 436] width 16 height 6
click at [564, 364] on div "Add" at bounding box center [570, 436] width 12 height 6
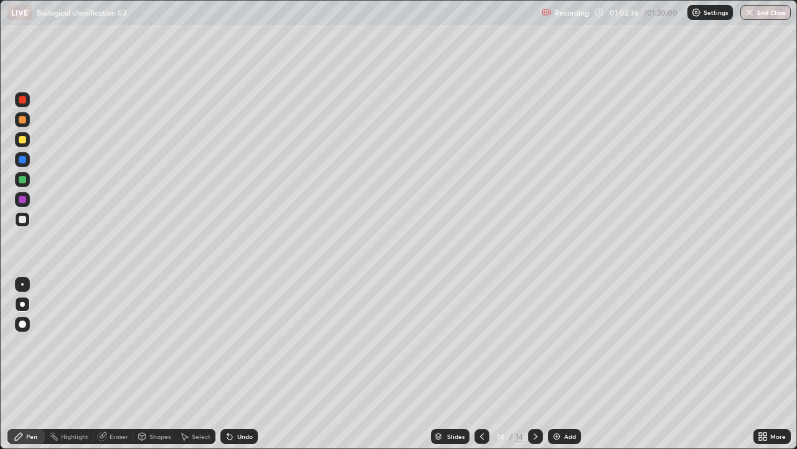
click at [24, 140] on div at bounding box center [22, 139] width 7 height 7
click at [243, 364] on div "Undo" at bounding box center [239, 436] width 37 height 15
click at [238, 364] on div "Undo" at bounding box center [245, 436] width 16 height 6
click at [23, 219] on div at bounding box center [22, 219] width 7 height 7
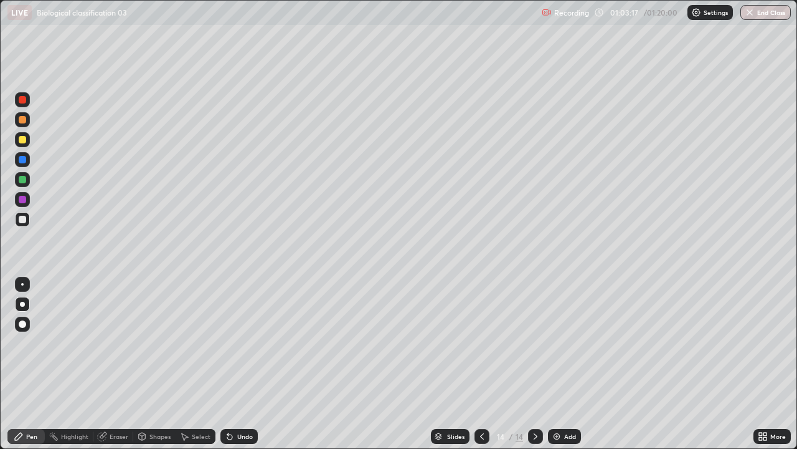
click at [240, 364] on div "Undo" at bounding box center [239, 436] width 37 height 15
click at [244, 364] on div "Undo" at bounding box center [245, 436] width 16 height 6
click at [243, 364] on div "Undo" at bounding box center [245, 436] width 16 height 6
click at [566, 364] on div "Add" at bounding box center [570, 436] width 12 height 6
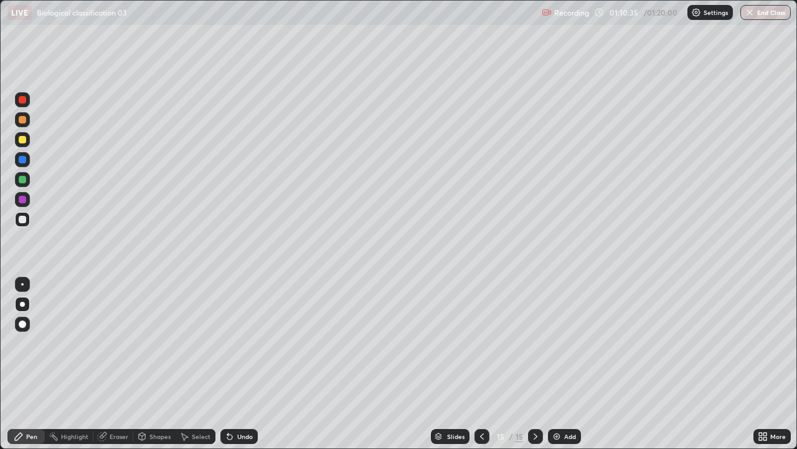
click at [482, 364] on icon at bounding box center [482, 436] width 10 height 10
click at [536, 364] on div at bounding box center [535, 436] width 15 height 15
click at [22, 141] on div at bounding box center [22, 139] width 7 height 7
click at [23, 222] on div at bounding box center [22, 219] width 7 height 7
click at [556, 364] on img at bounding box center [557, 436] width 10 height 10
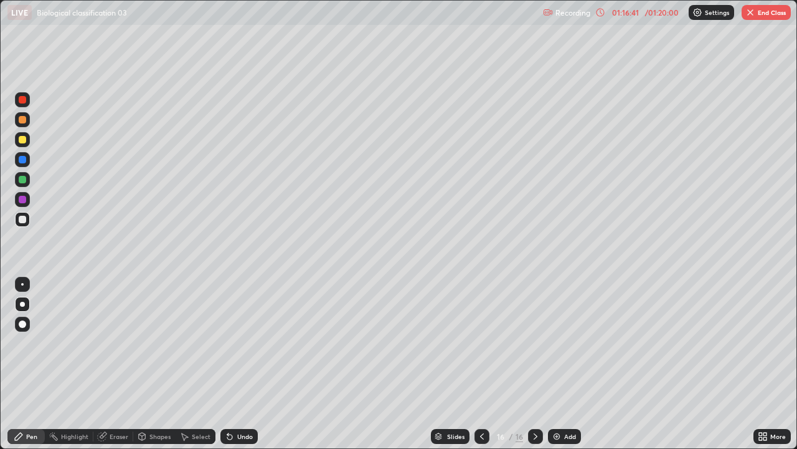
click at [22, 139] on div at bounding box center [22, 139] width 7 height 7
click at [27, 216] on div at bounding box center [22, 219] width 15 height 15
click at [23, 140] on div at bounding box center [22, 139] width 7 height 7
click at [22, 284] on div at bounding box center [22, 284] width 2 height 2
click at [23, 219] on div at bounding box center [22, 219] width 7 height 7
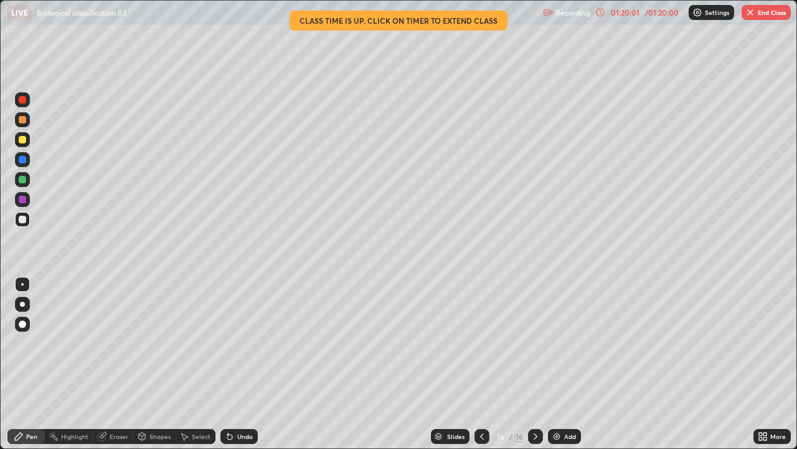
click at [558, 364] on img at bounding box center [557, 436] width 10 height 10
click at [22, 139] on div at bounding box center [22, 139] width 7 height 7
click at [23, 303] on div at bounding box center [22, 304] width 5 height 5
click at [24, 219] on div at bounding box center [22, 219] width 7 height 7
click at [763, 10] on button "End Class" at bounding box center [766, 12] width 49 height 15
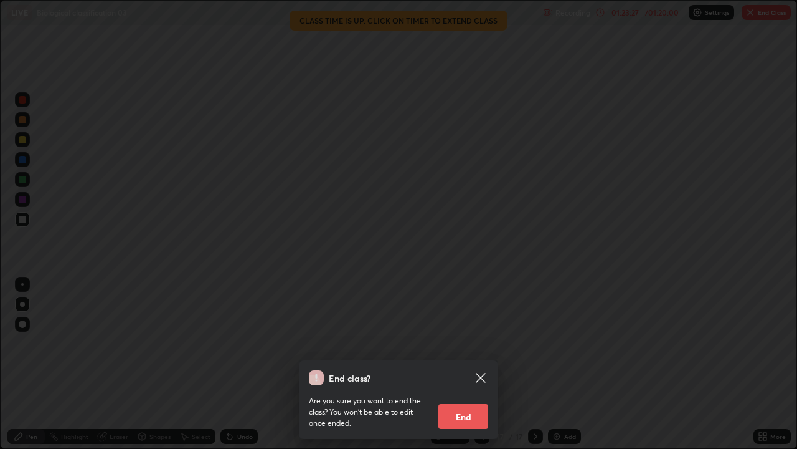
click at [476, 364] on button "End" at bounding box center [464, 416] width 50 height 25
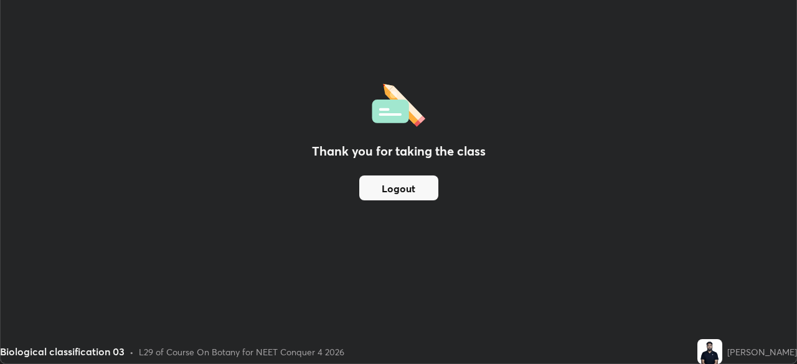
scroll to position [61932, 61499]
